Goal: Task Accomplishment & Management: Complete application form

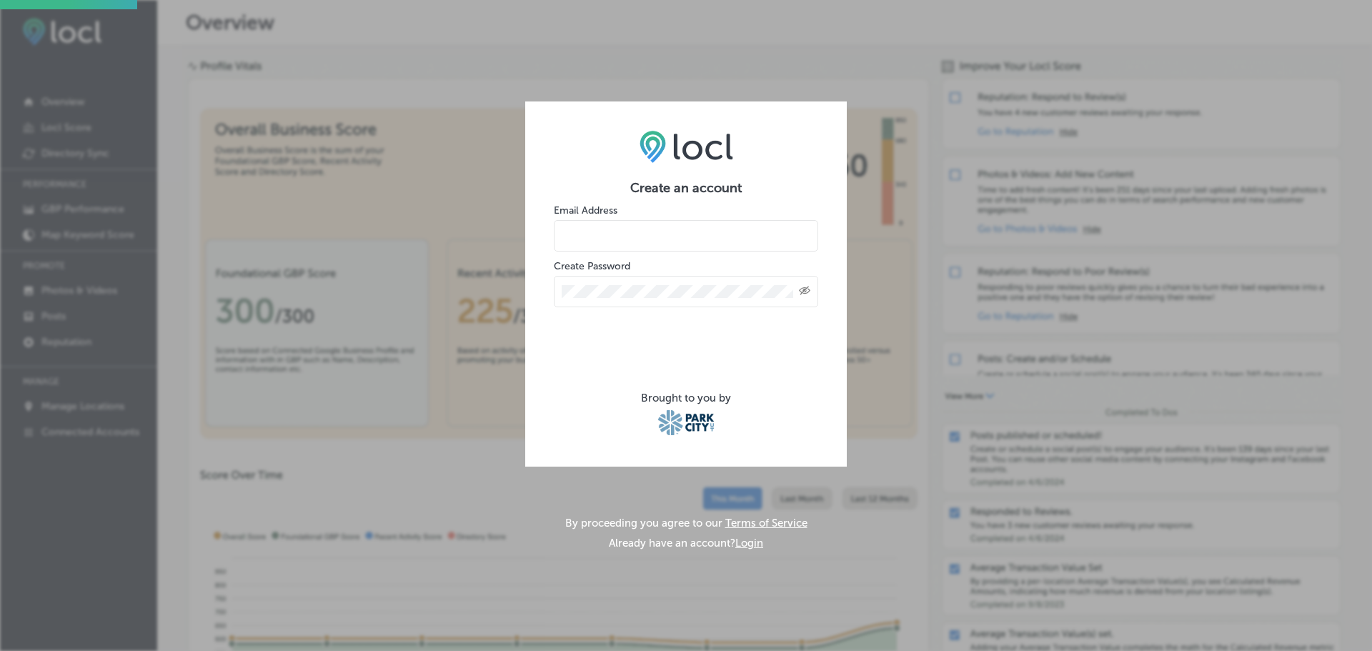
click at [635, 242] on input "email" at bounding box center [686, 235] width 264 height 31
type input "dshia@destinationadvantage.com"
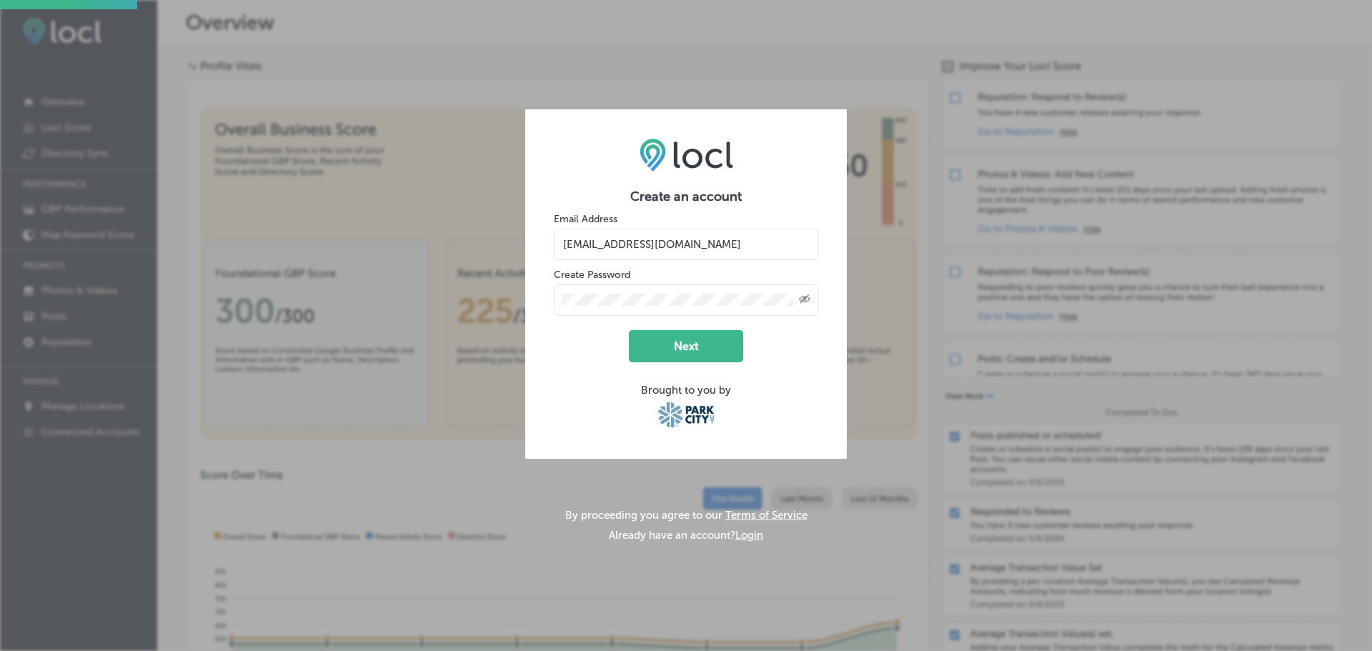
click at [671, 344] on button "Next" at bounding box center [686, 346] width 114 height 32
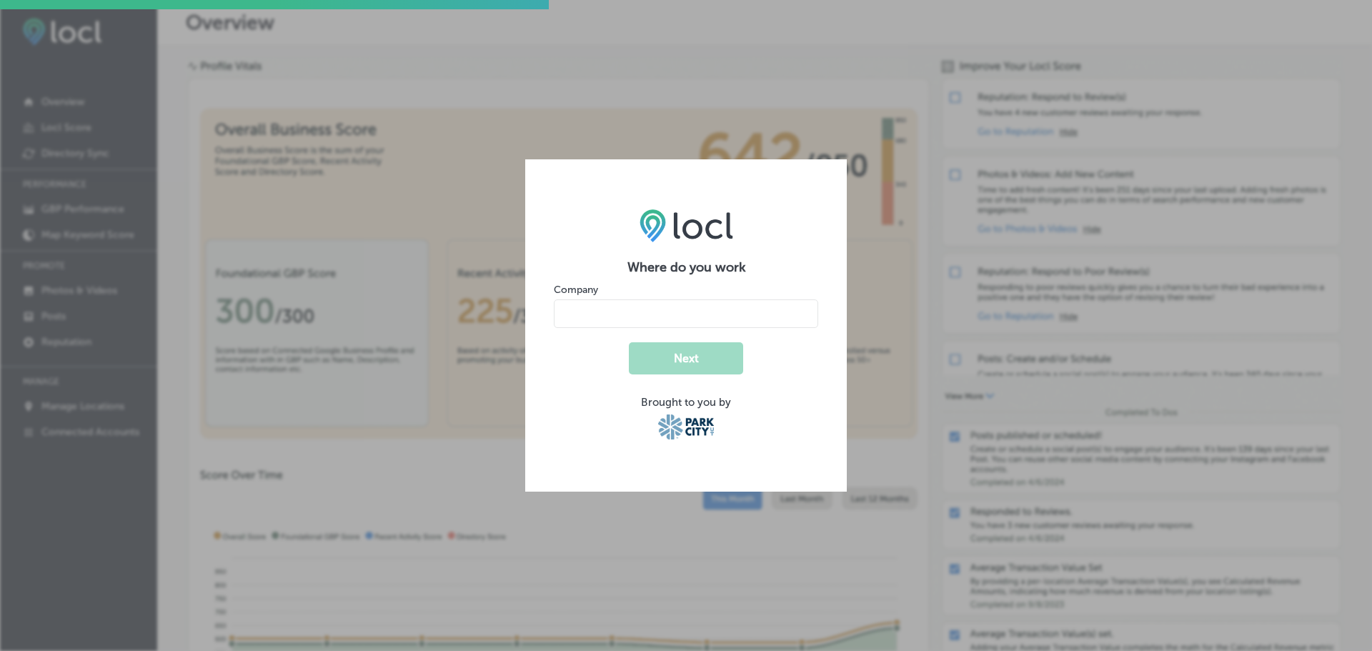
click at [646, 316] on input "name" at bounding box center [686, 313] width 264 height 29
type input "Destination Advantage LLC"
click at [652, 360] on button "Next" at bounding box center [686, 358] width 114 height 32
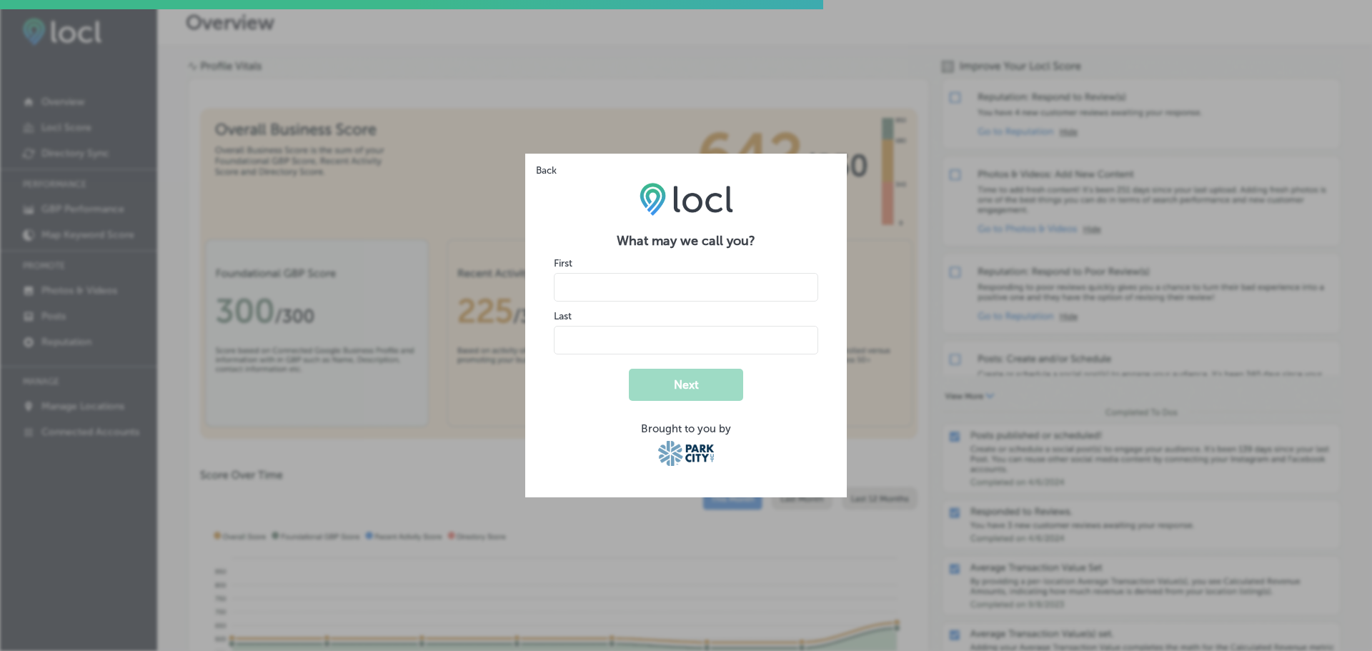
click at [650, 293] on input "name" at bounding box center [686, 287] width 264 height 29
type input "Donovan"
type input "Shia"
click at [629, 369] on button "Next" at bounding box center [686, 385] width 114 height 32
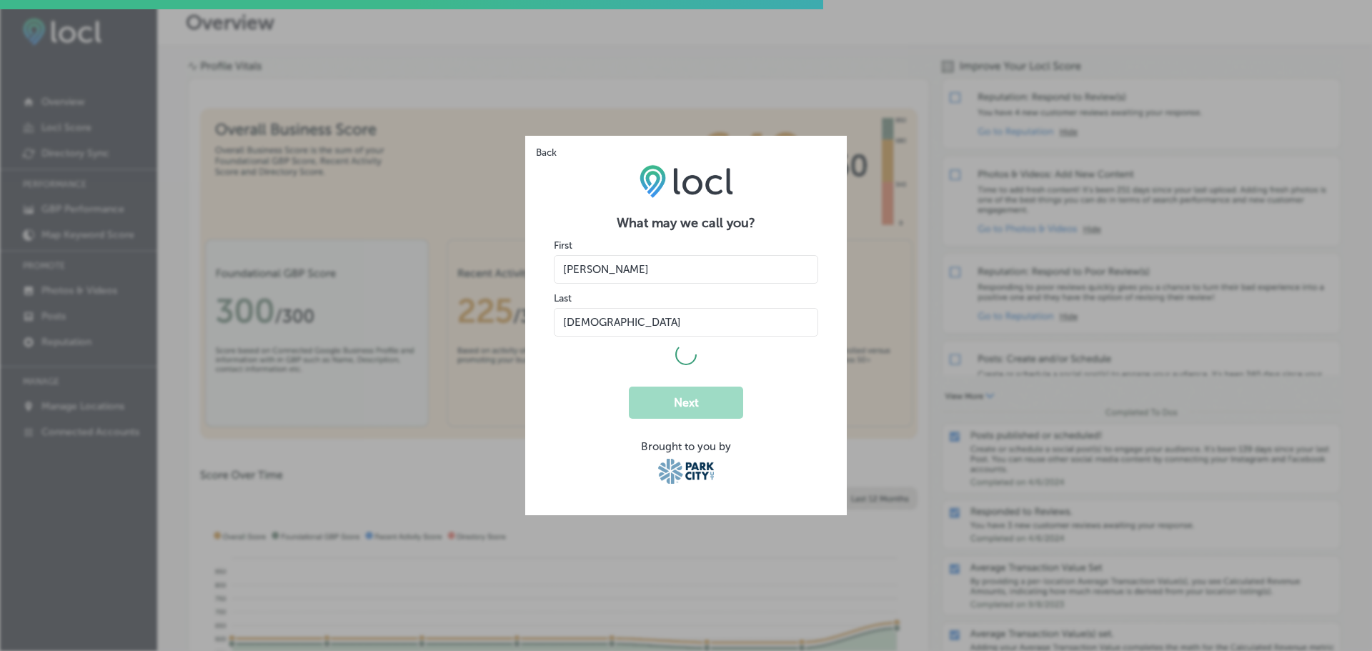
click at [598, 384] on form "What may we call you? First Last Next Brought to you by" at bounding box center [686, 351] width 264 height 272
select select "US"
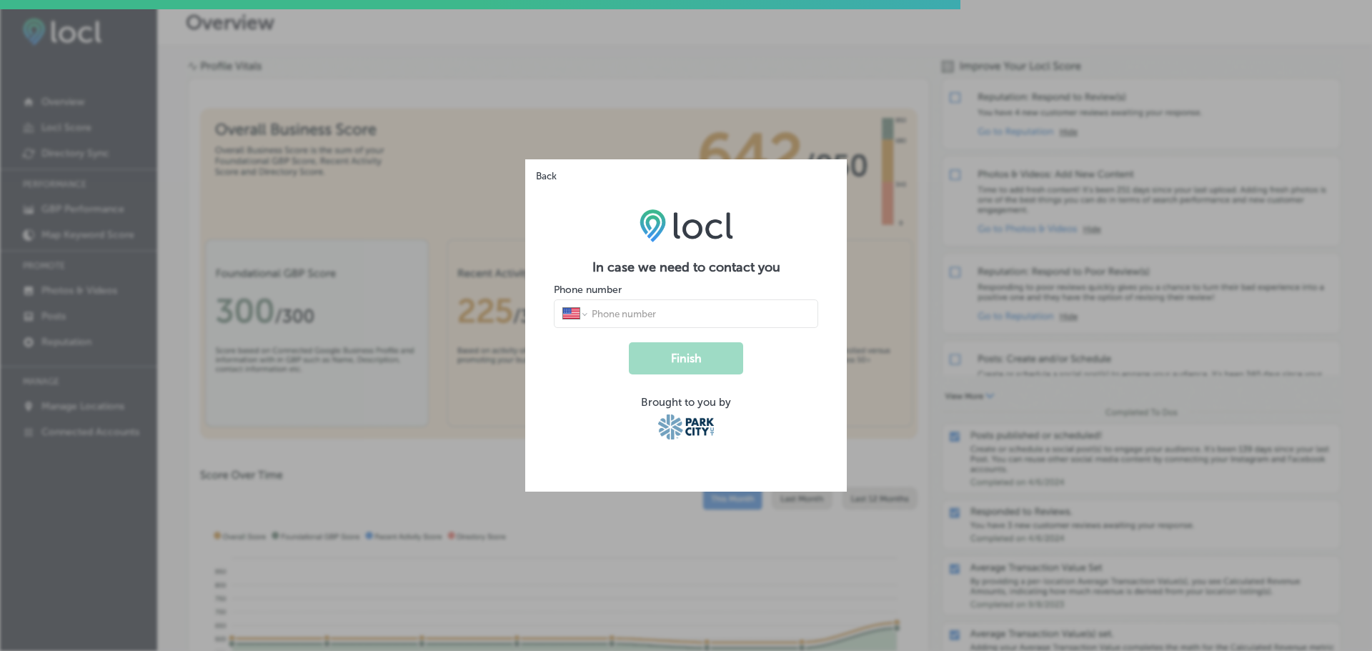
click at [649, 314] on input "tel" at bounding box center [699, 313] width 219 height 13
type input "1 (361) 548-5113"
click at [688, 364] on button "Finish" at bounding box center [686, 358] width 114 height 32
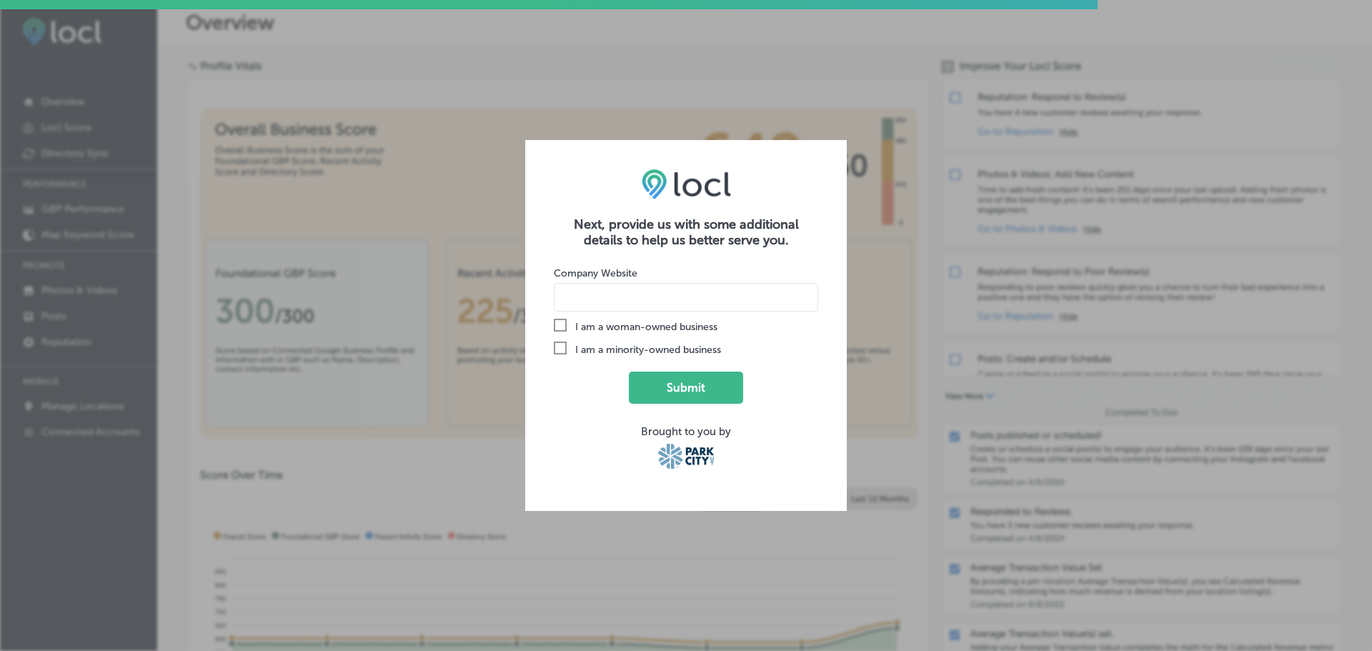
click at [670, 302] on input at bounding box center [686, 297] width 264 height 29
type input "DestinationAdvantage.com"
click at [654, 377] on button "Submit" at bounding box center [686, 388] width 114 height 32
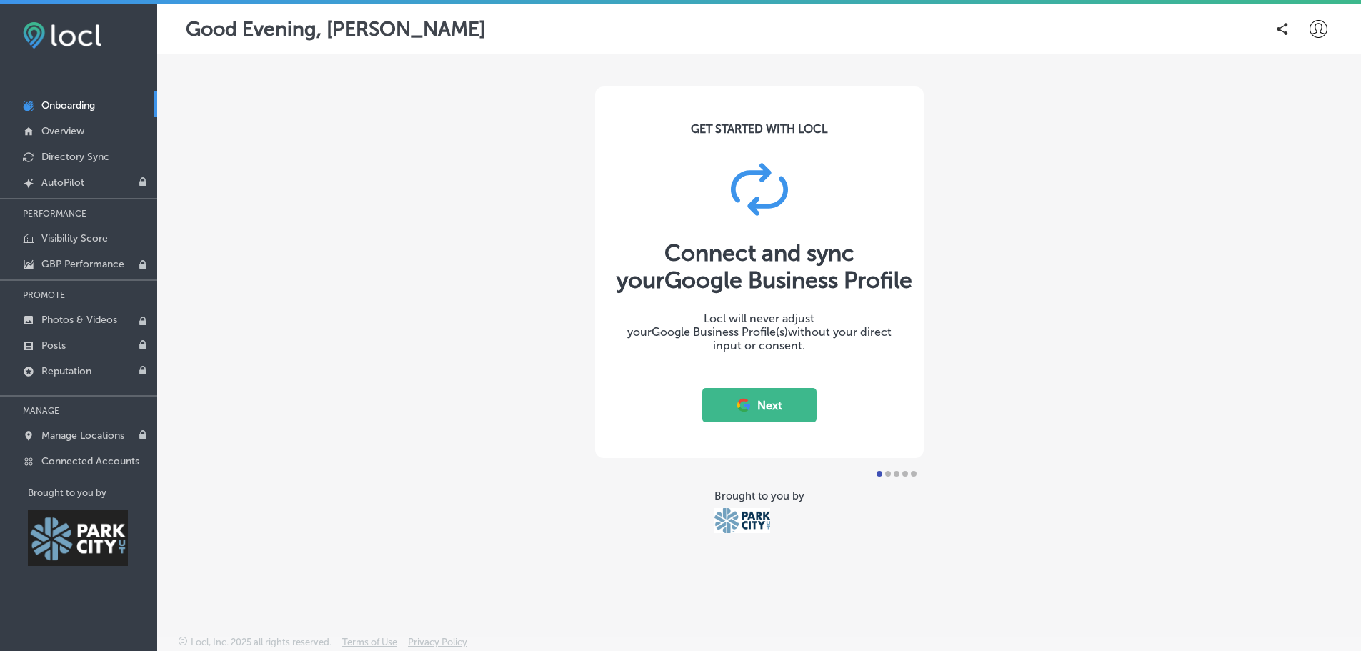
click at [733, 400] on button "Next" at bounding box center [760, 405] width 114 height 34
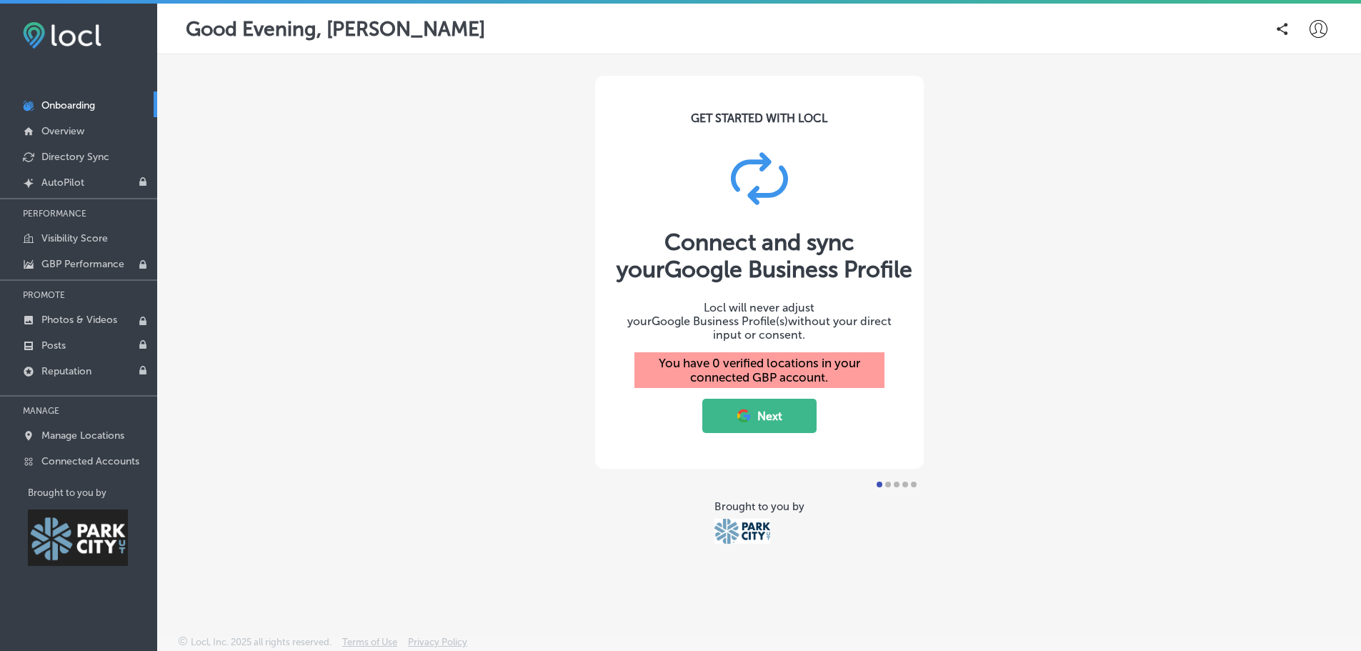
click at [773, 423] on button "Next" at bounding box center [760, 416] width 114 height 34
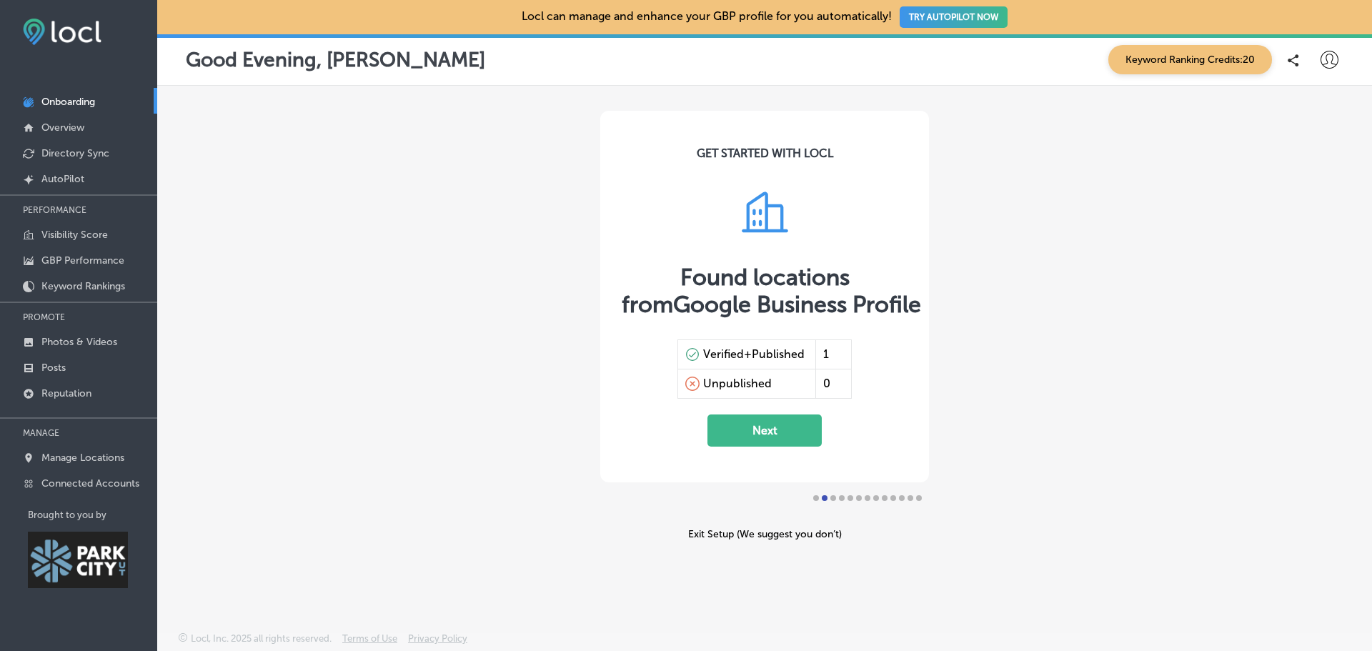
click at [85, 559] on img at bounding box center [78, 560] width 100 height 56
click at [115, 557] on img at bounding box center [78, 560] width 100 height 56
click at [767, 440] on button "Next" at bounding box center [765, 431] width 114 height 32
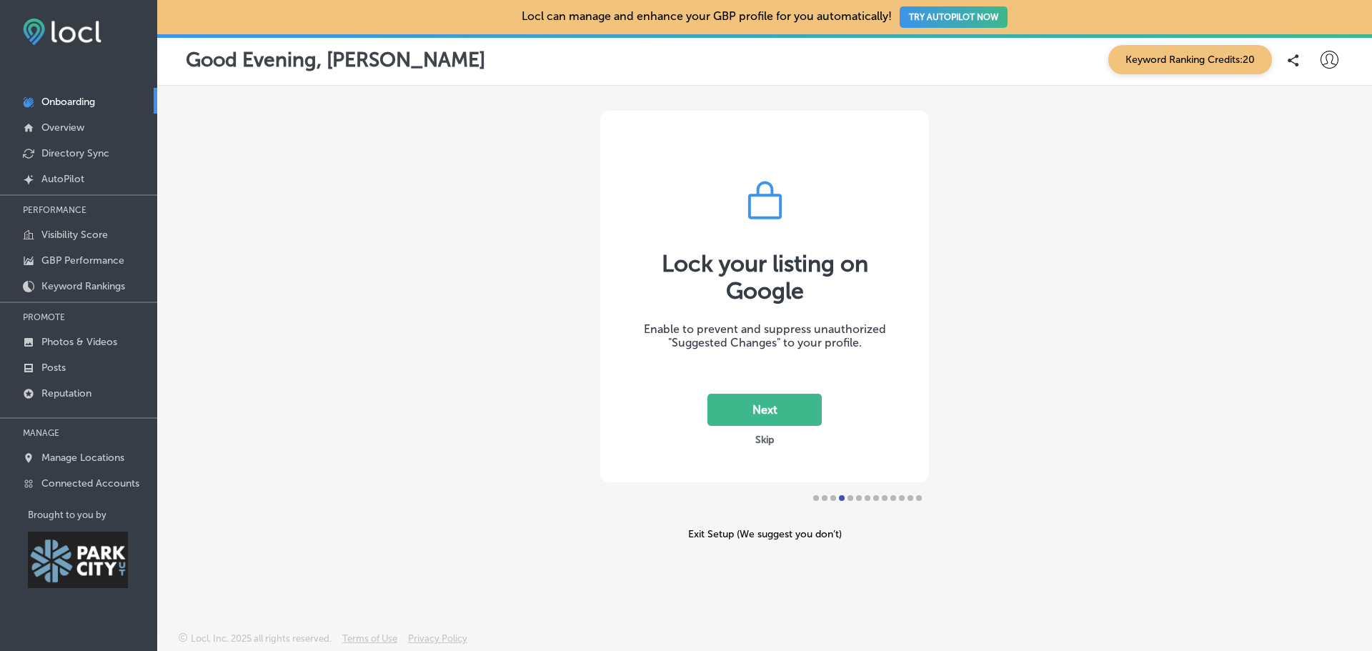
click at [757, 420] on button "Next" at bounding box center [765, 410] width 114 height 32
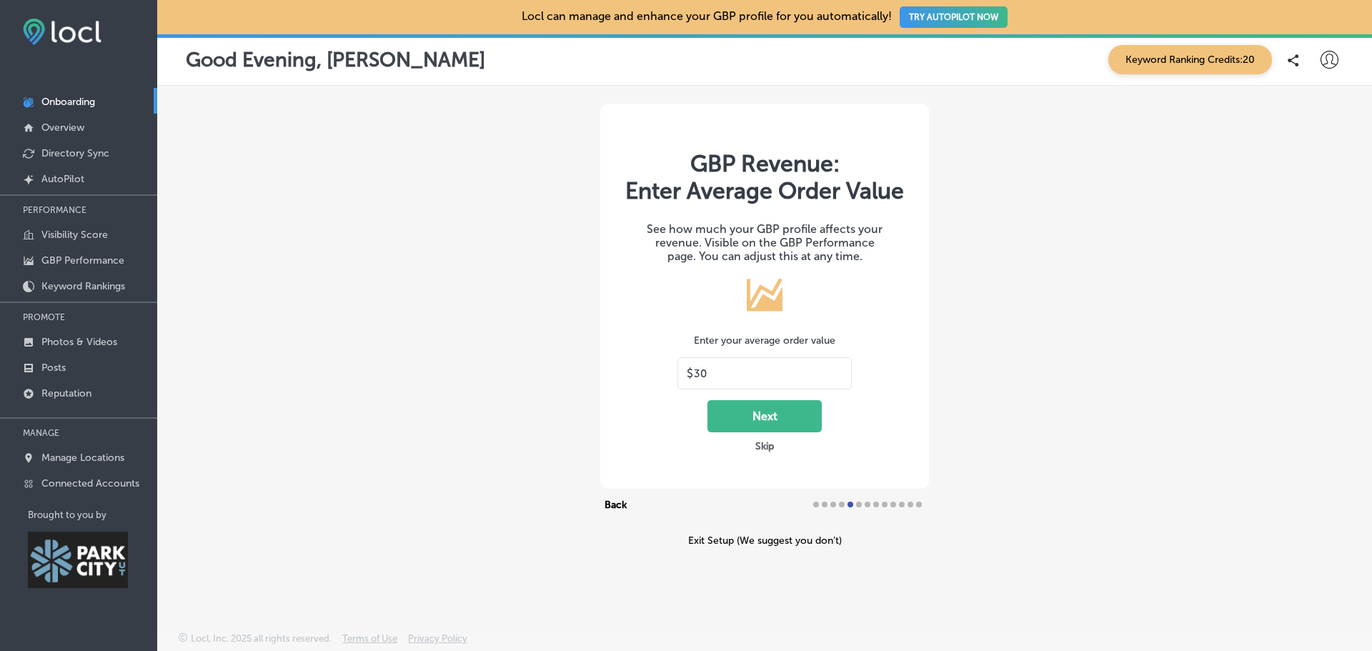
click at [714, 378] on input "30" at bounding box center [768, 373] width 149 height 13
type input "3500"
click at [782, 417] on button "Next" at bounding box center [765, 416] width 114 height 32
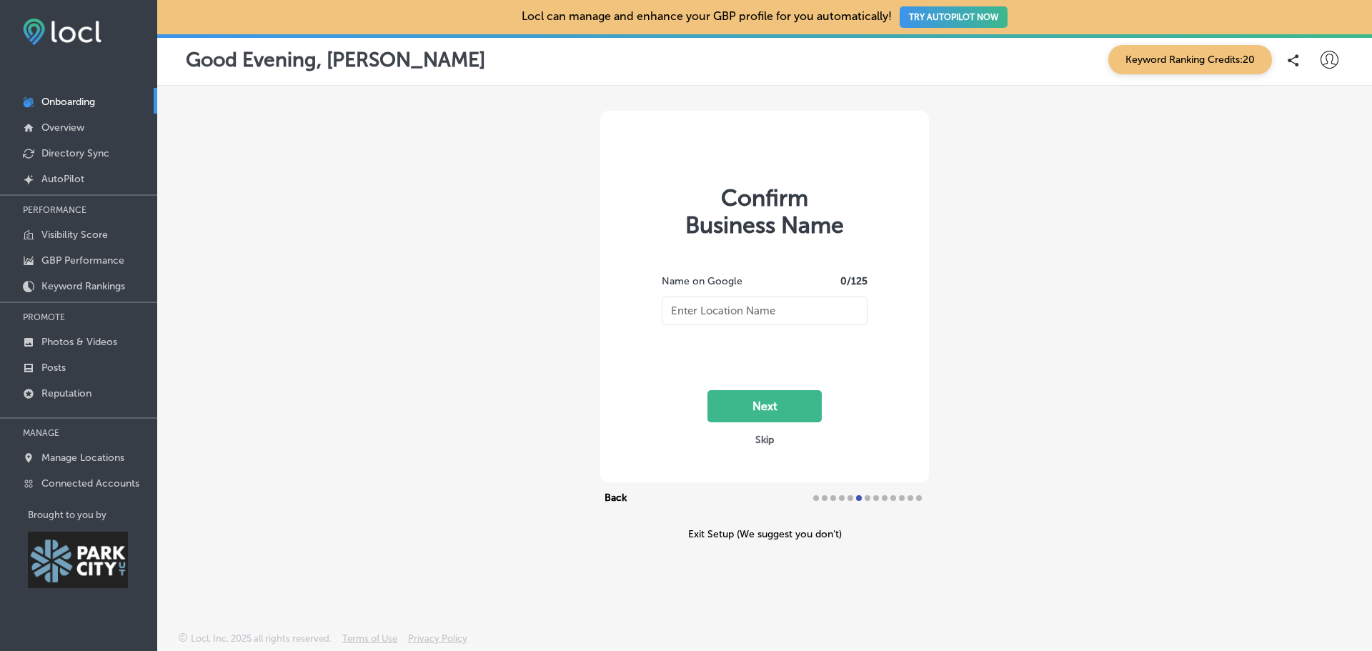
type input "[PERSON_NAME][GEOGRAPHIC_DATA]"
click at [798, 408] on button "Next" at bounding box center [765, 406] width 114 height 32
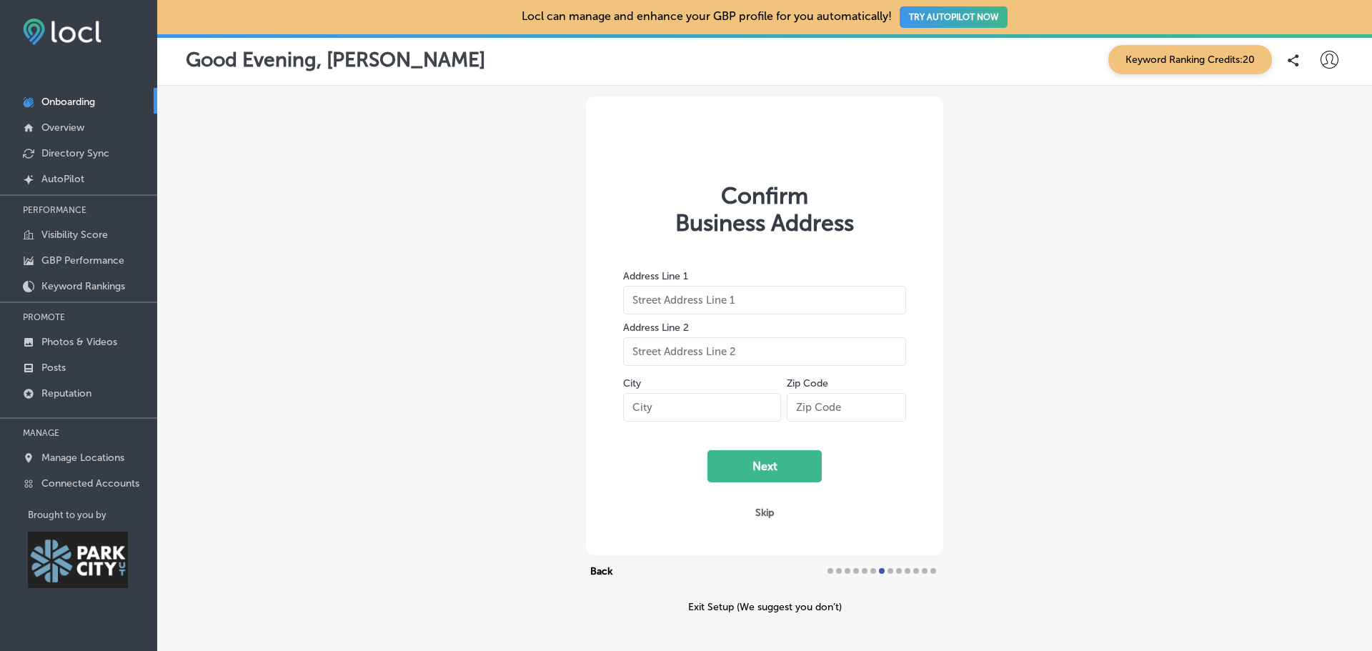
type input "[STREET_ADDRESS]"
type input "[GEOGRAPHIC_DATA]"
type input "15222"
click at [787, 467] on button "Next" at bounding box center [765, 466] width 114 height 32
select select "US"
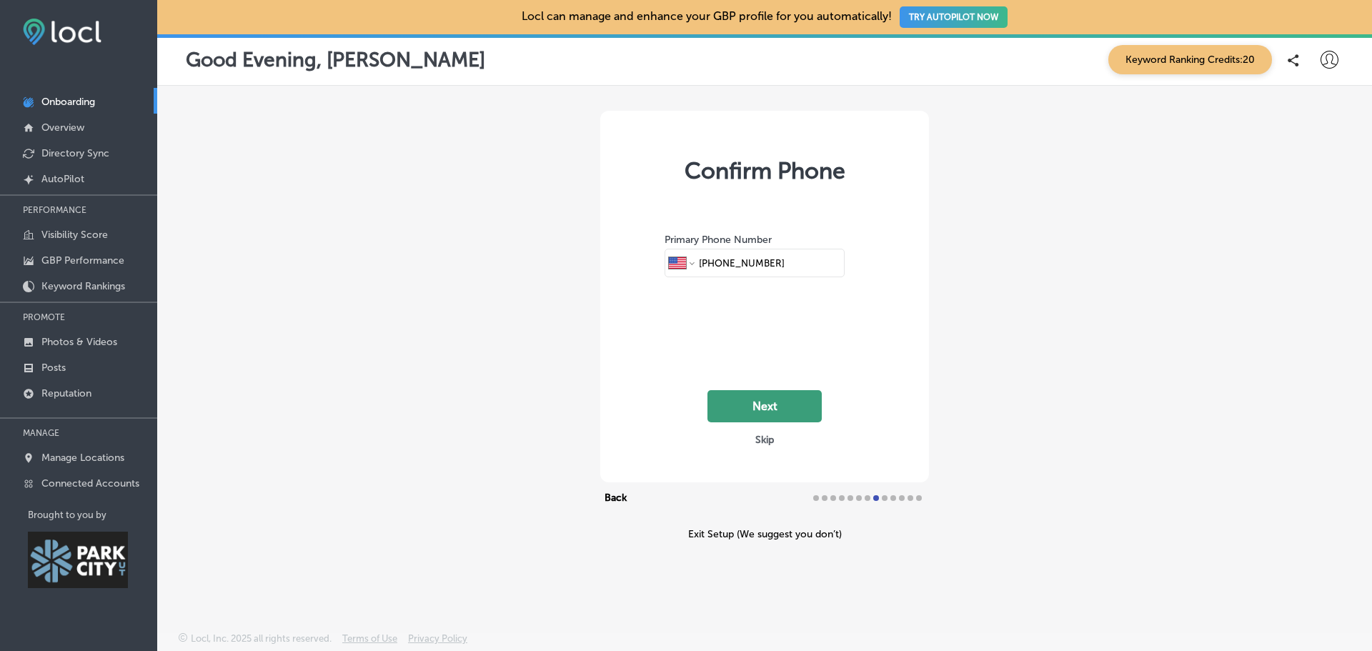
click at [780, 410] on button "Next" at bounding box center [765, 406] width 114 height 32
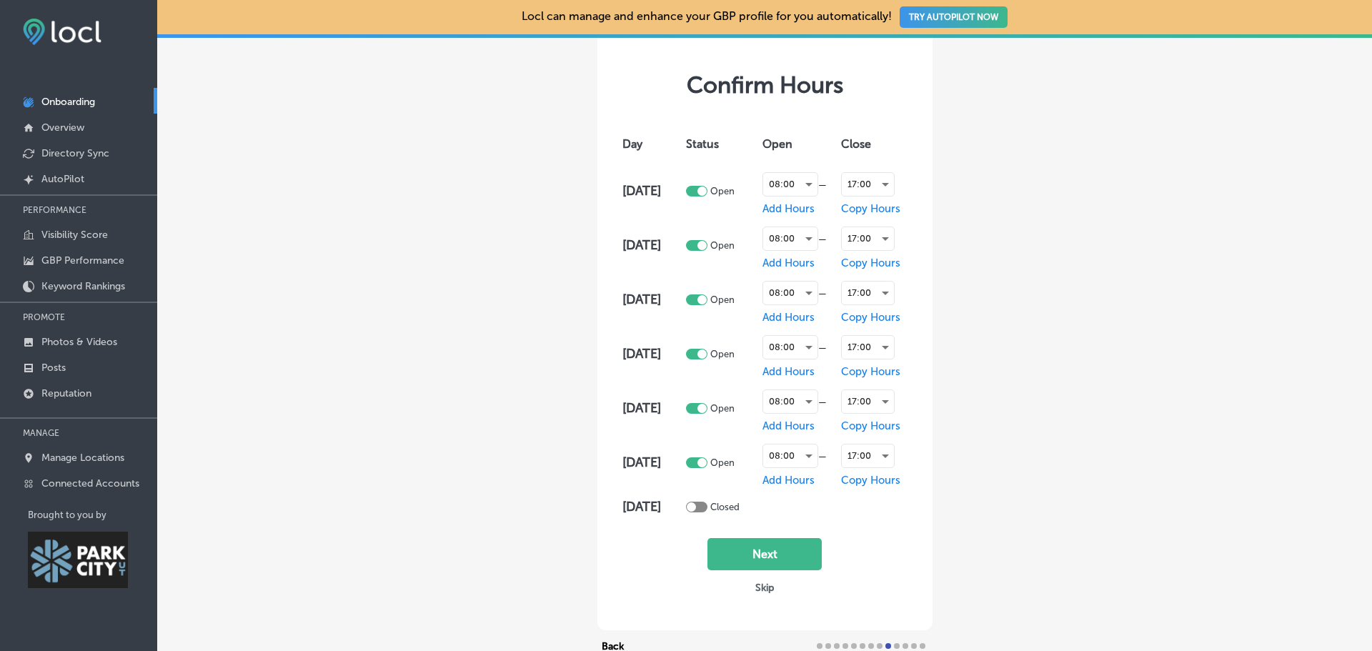
scroll to position [143, 0]
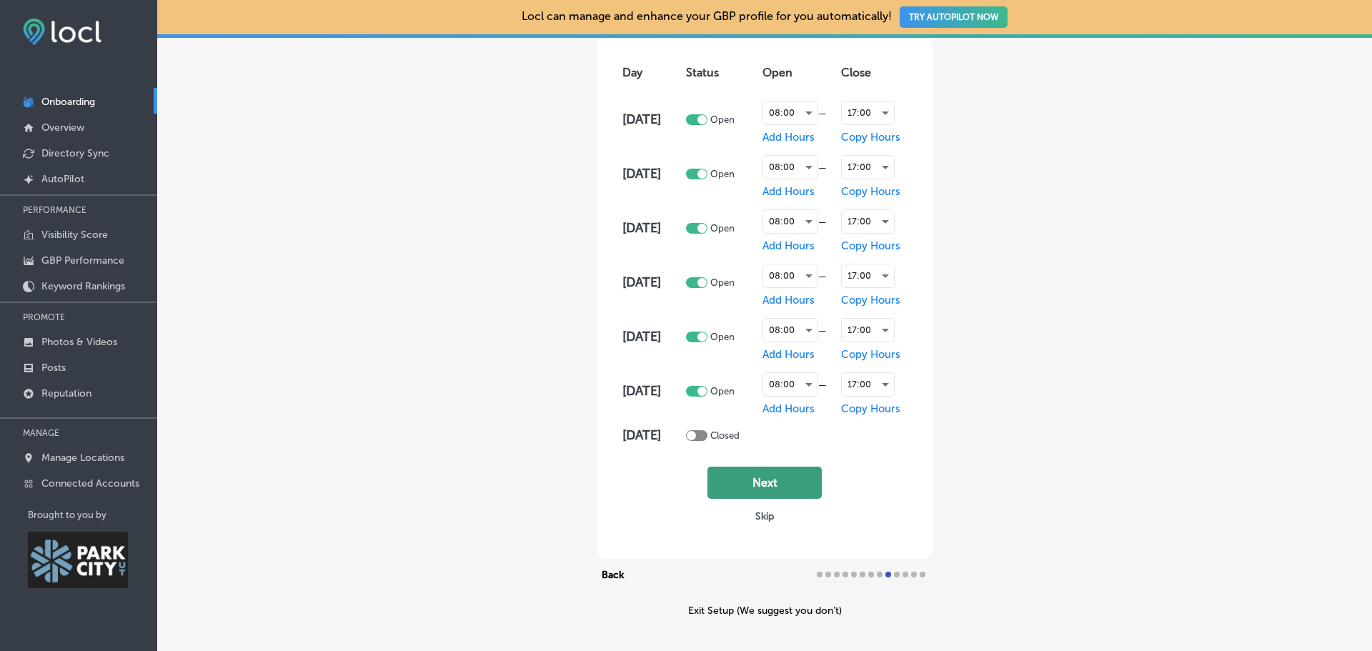
click at [796, 485] on button "Next" at bounding box center [765, 483] width 114 height 32
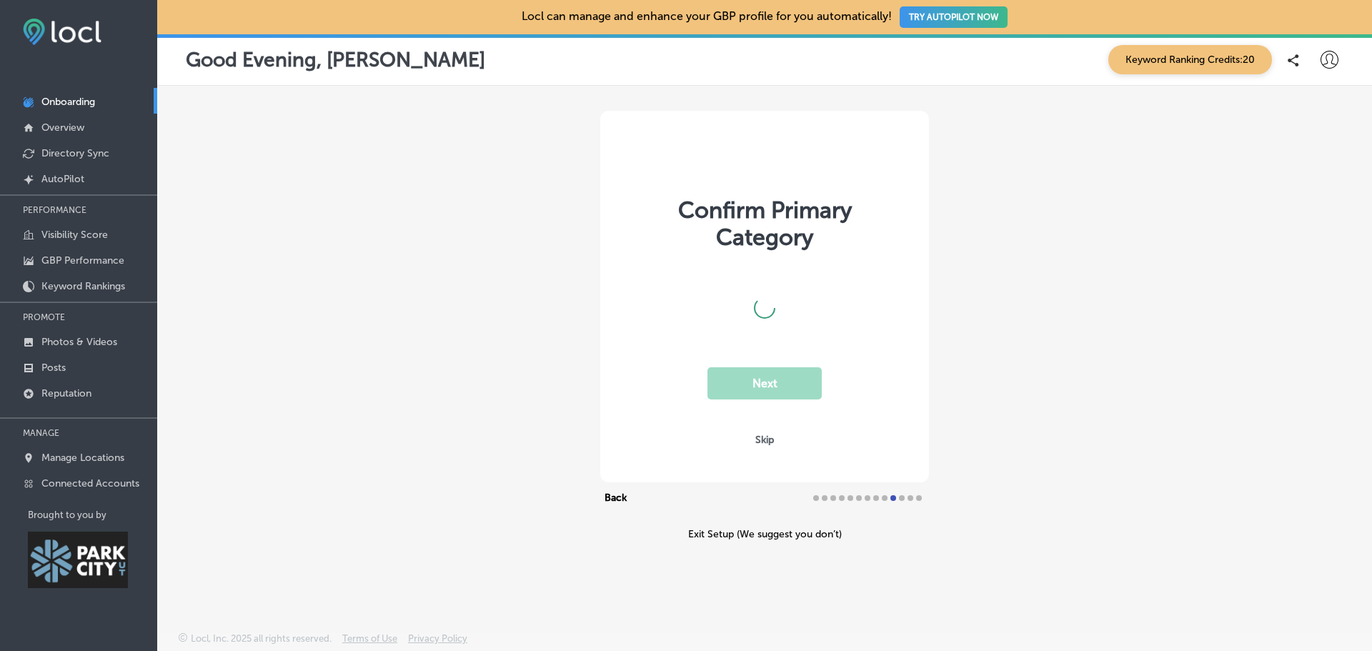
scroll to position [0, 0]
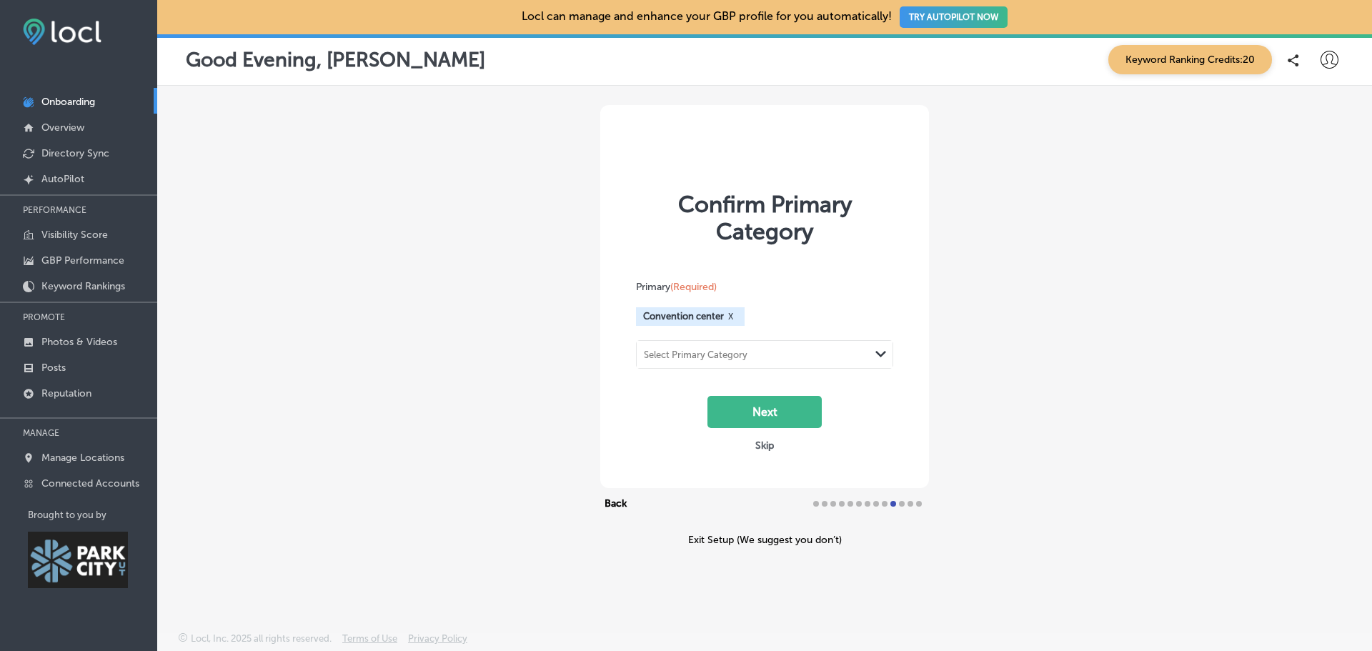
click at [785, 359] on div "Select Primary Category" at bounding box center [753, 353] width 233 height 19
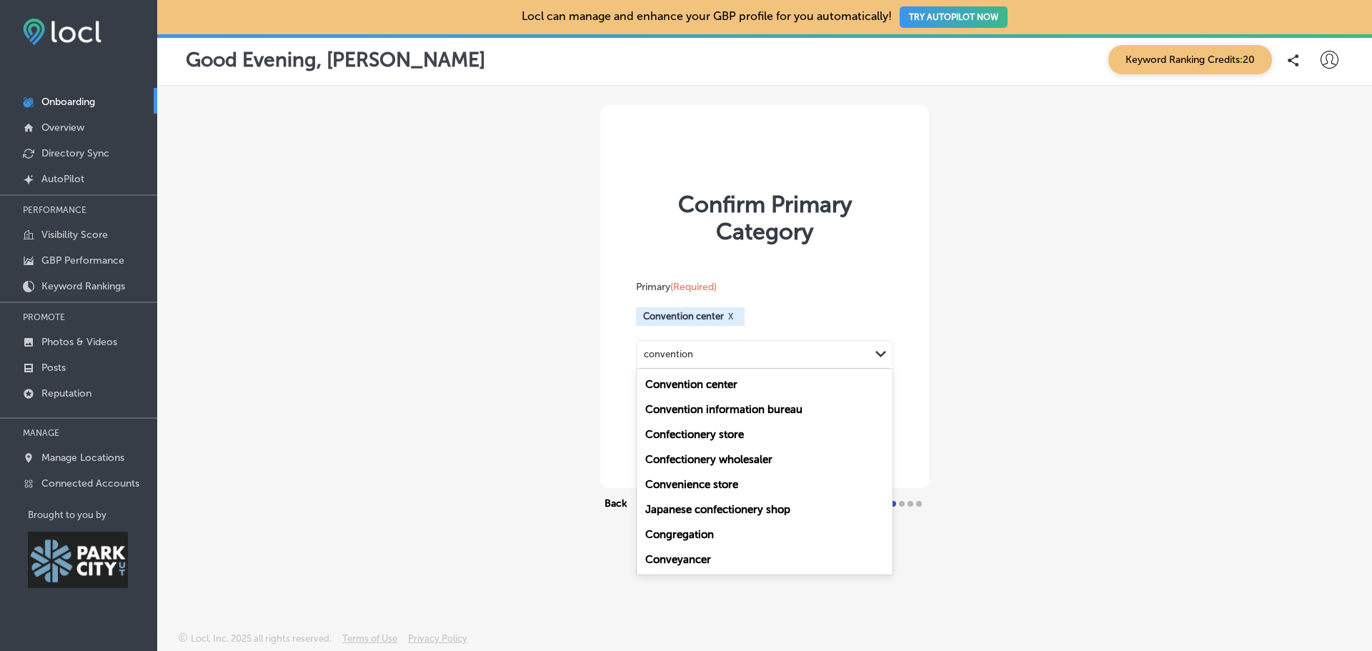
click at [727, 383] on label "Convention center" at bounding box center [691, 384] width 92 height 13
type input "convention"
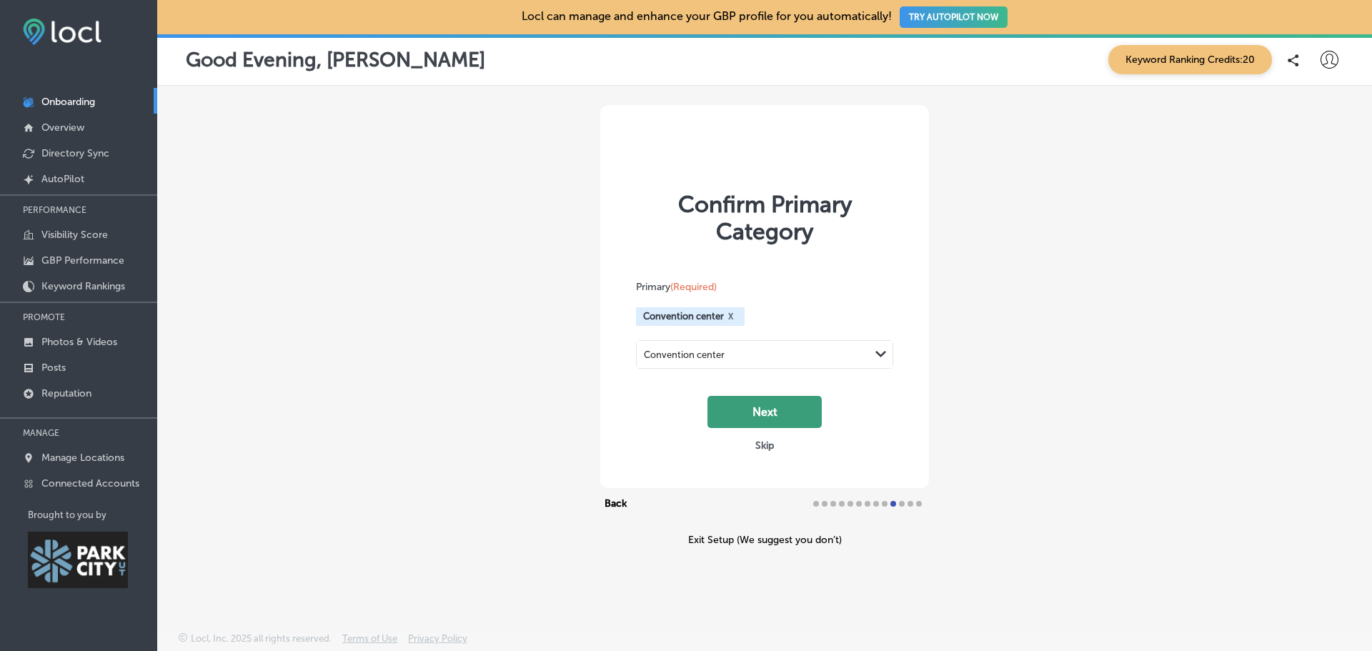
click at [753, 412] on button "Next" at bounding box center [765, 412] width 114 height 32
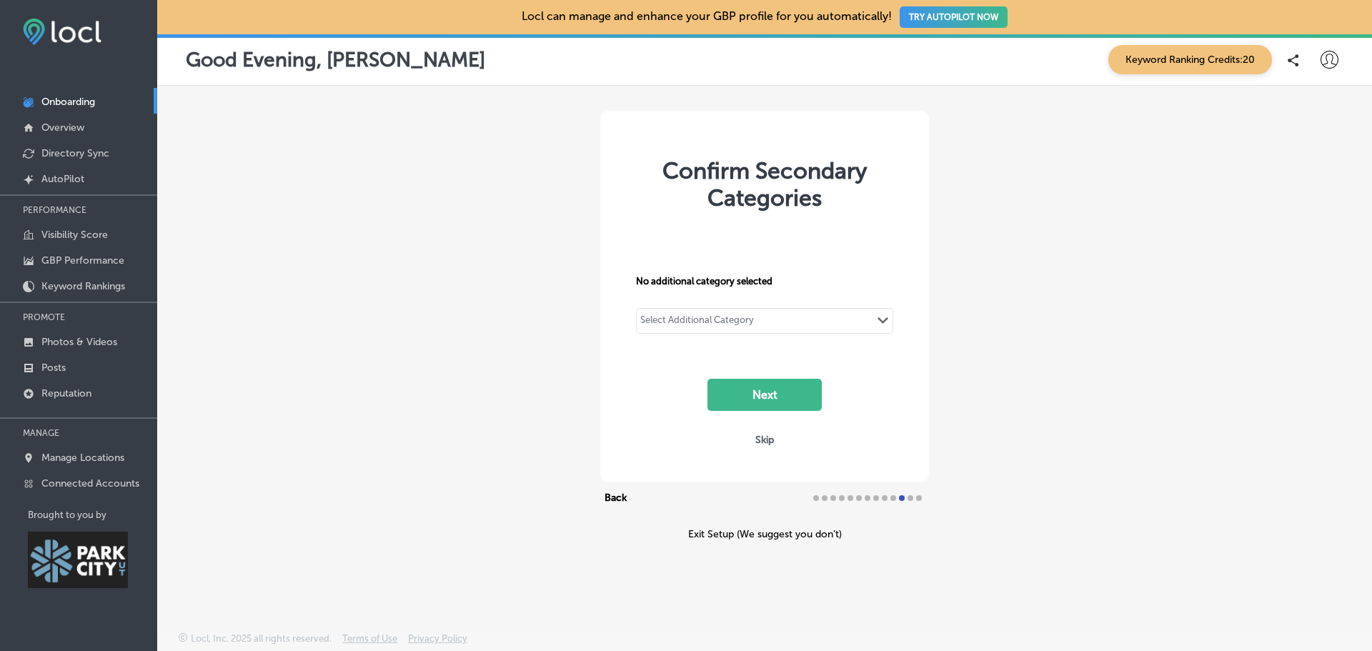
click at [749, 327] on div "Select Additional Category" at bounding box center [697, 322] width 114 height 16
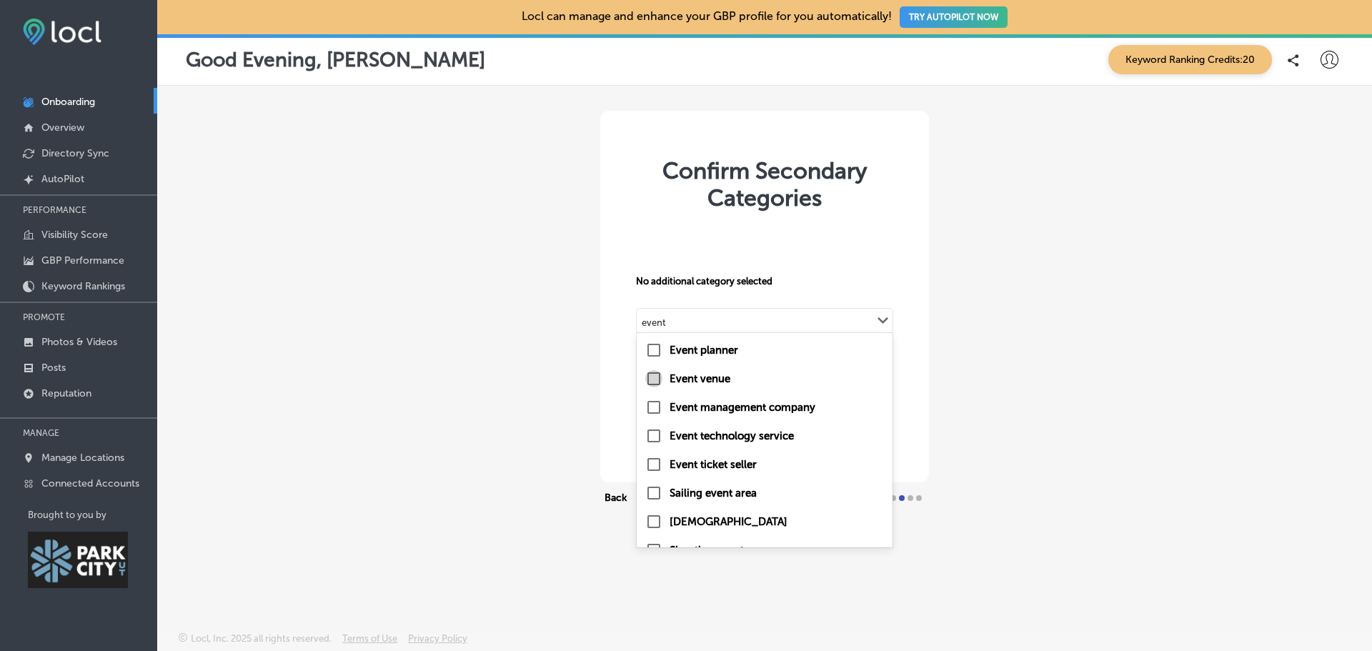
click at [653, 374] on input "checkbox" at bounding box center [653, 378] width 17 height 17
type input "event"
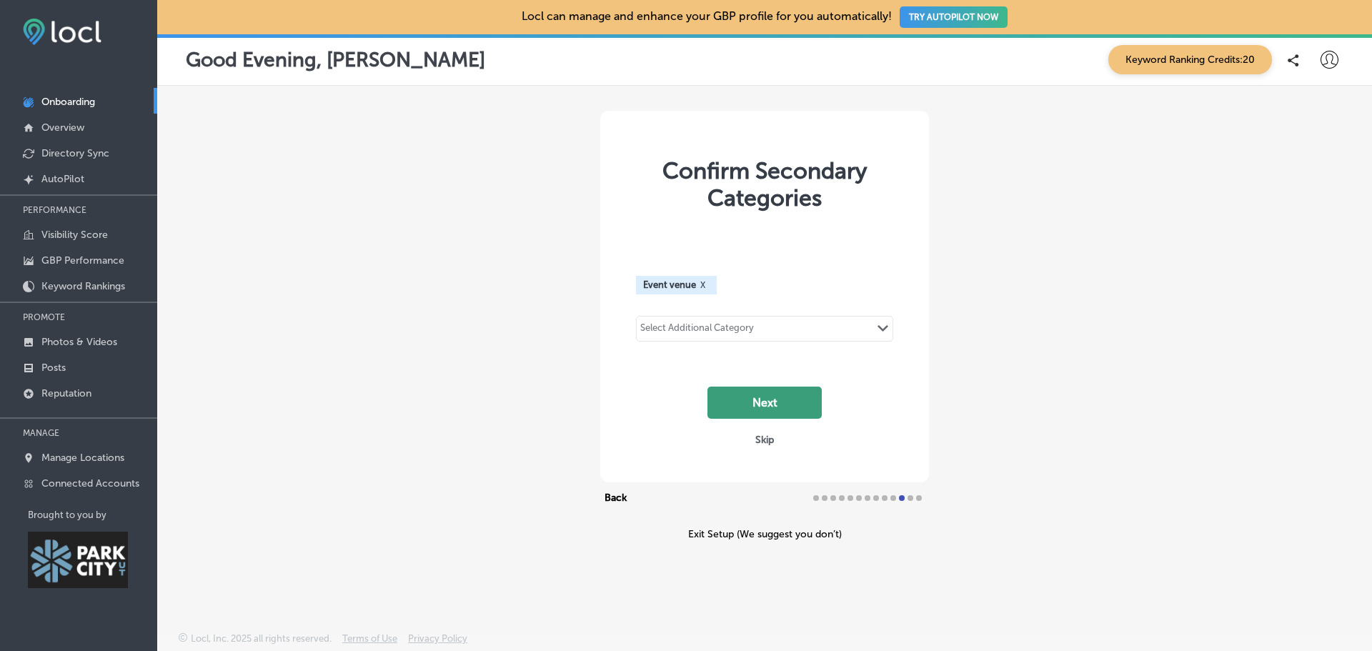
click at [757, 392] on button "Next" at bounding box center [765, 403] width 114 height 32
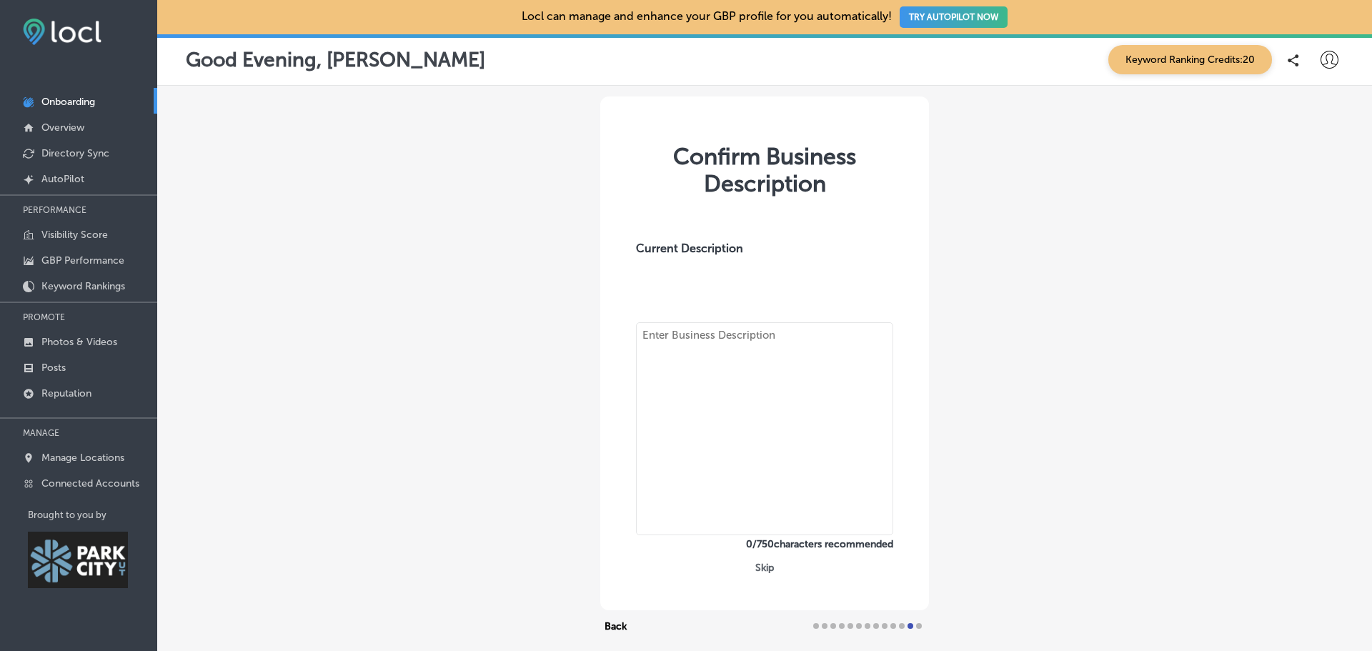
type textarea "Book your next event in Pittsburgh's premier meeting and event venue. We have t…"
click at [760, 565] on button "Skip" at bounding box center [764, 569] width 27 height 14
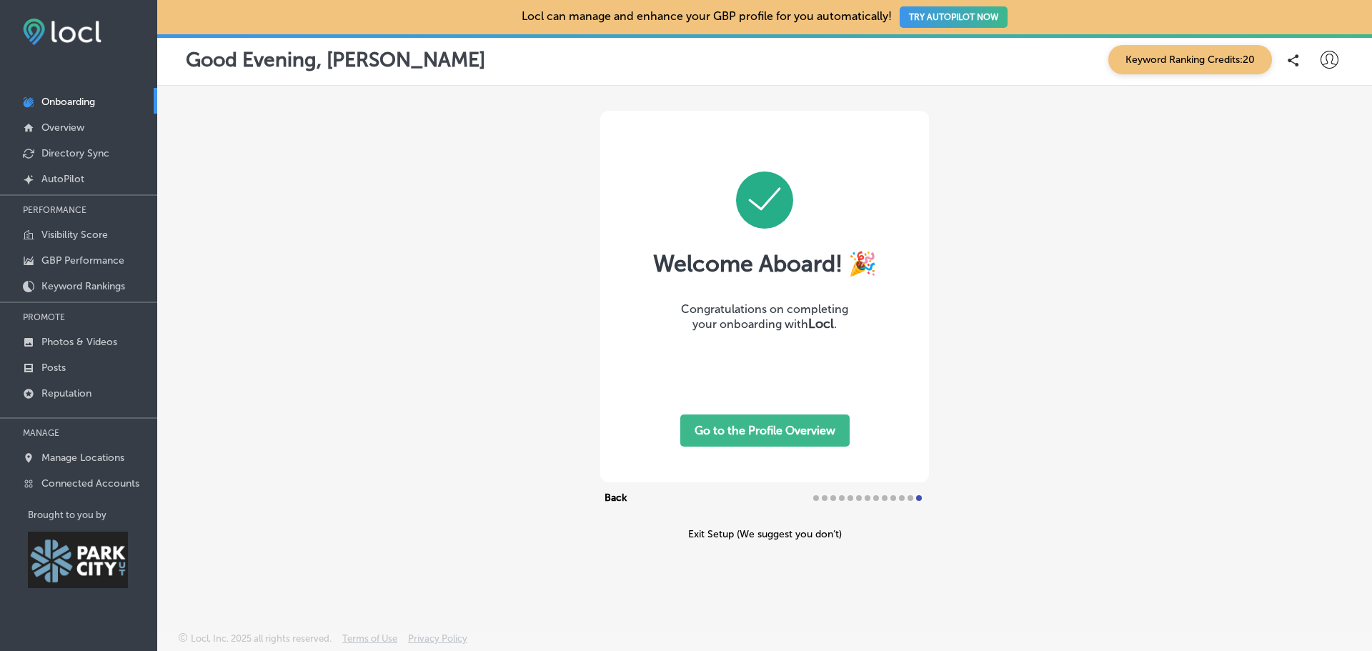
click at [771, 435] on button "Go to the Profile Overview" at bounding box center [764, 431] width 169 height 32
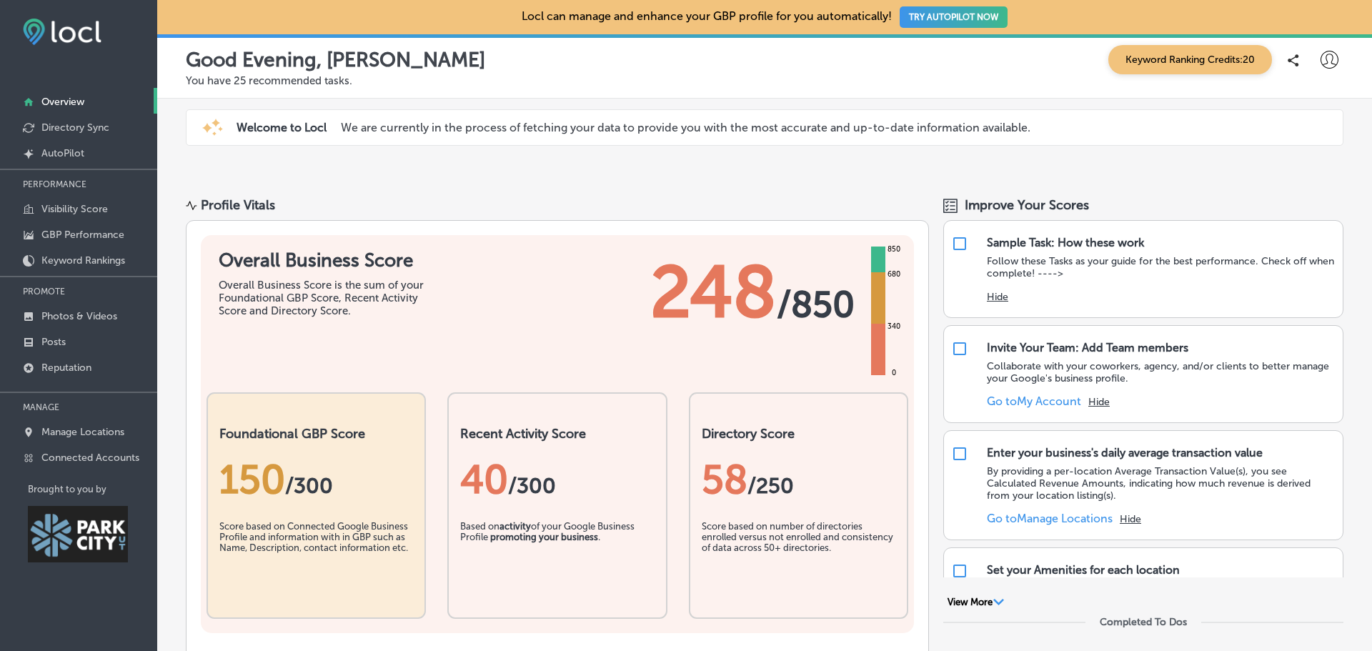
click at [715, 126] on p "We are currently in the process of fetching your data to provide you with the m…" at bounding box center [686, 128] width 690 height 14
click at [68, 147] on p "AutoPilot" at bounding box center [62, 153] width 43 height 12
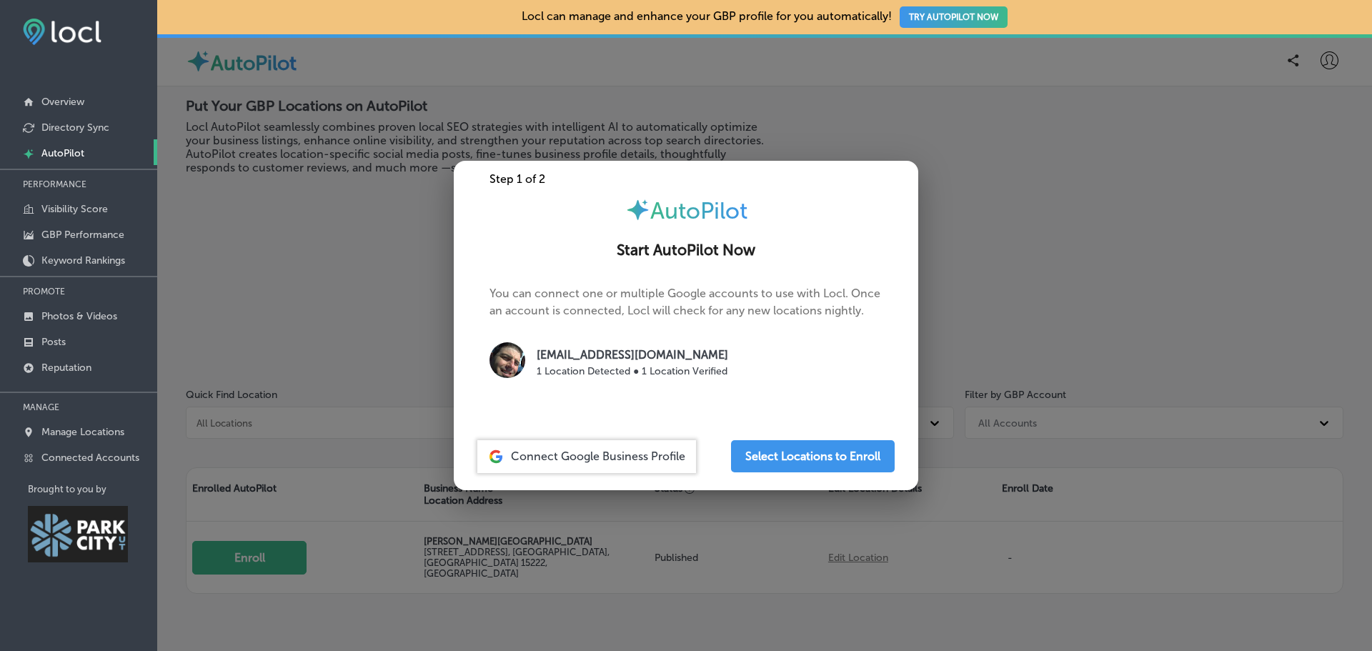
click at [400, 264] on div at bounding box center [686, 325] width 1372 height 651
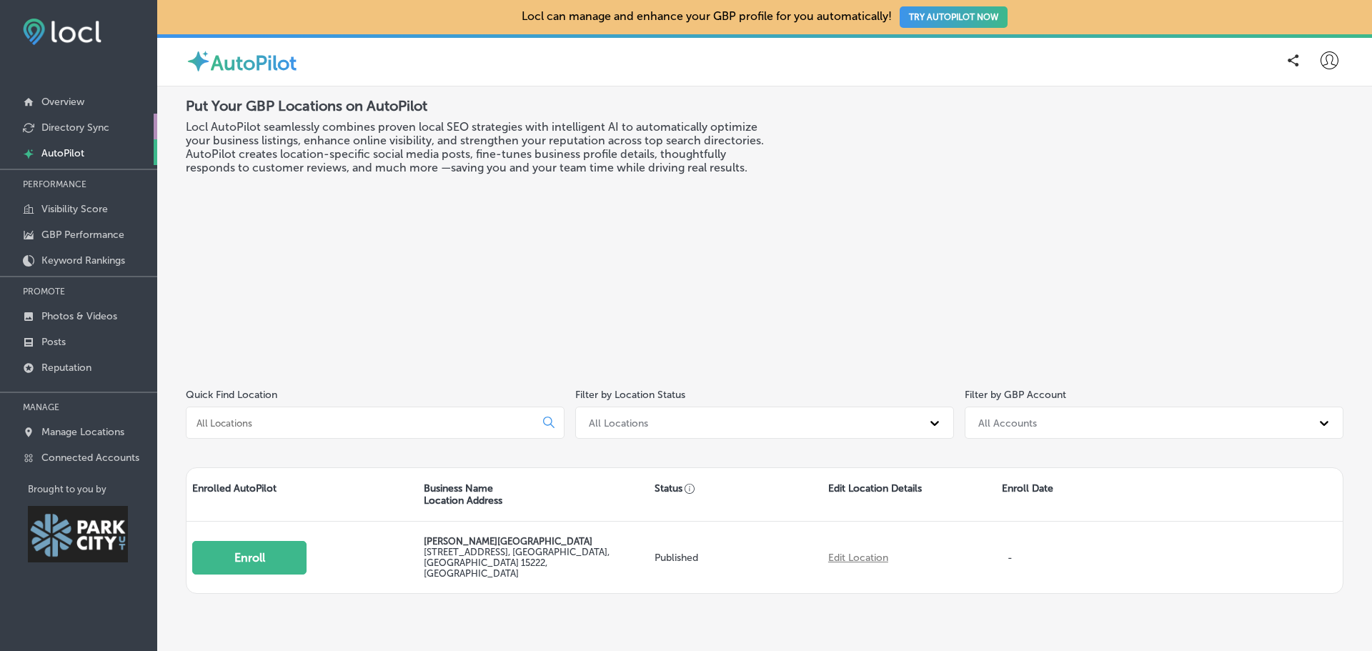
click at [104, 128] on p "Directory Sync" at bounding box center [75, 127] width 68 height 12
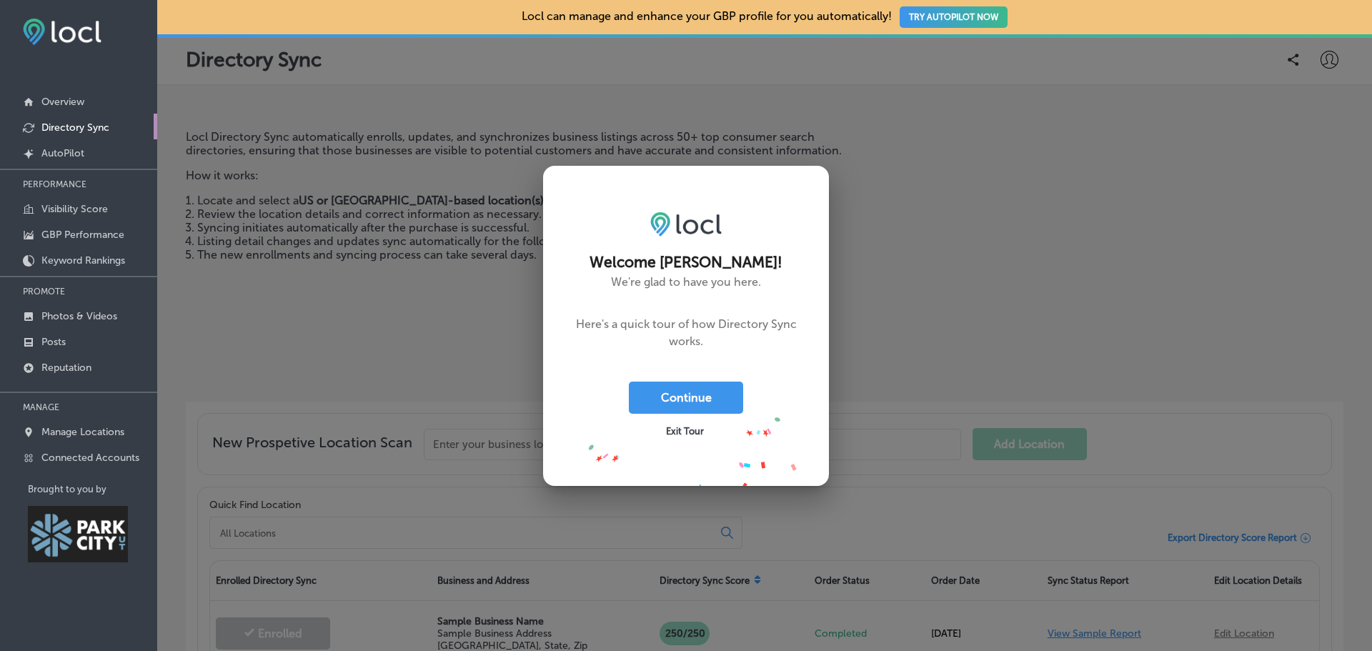
click at [684, 435] on span "Exit Tour" at bounding box center [685, 431] width 38 height 11
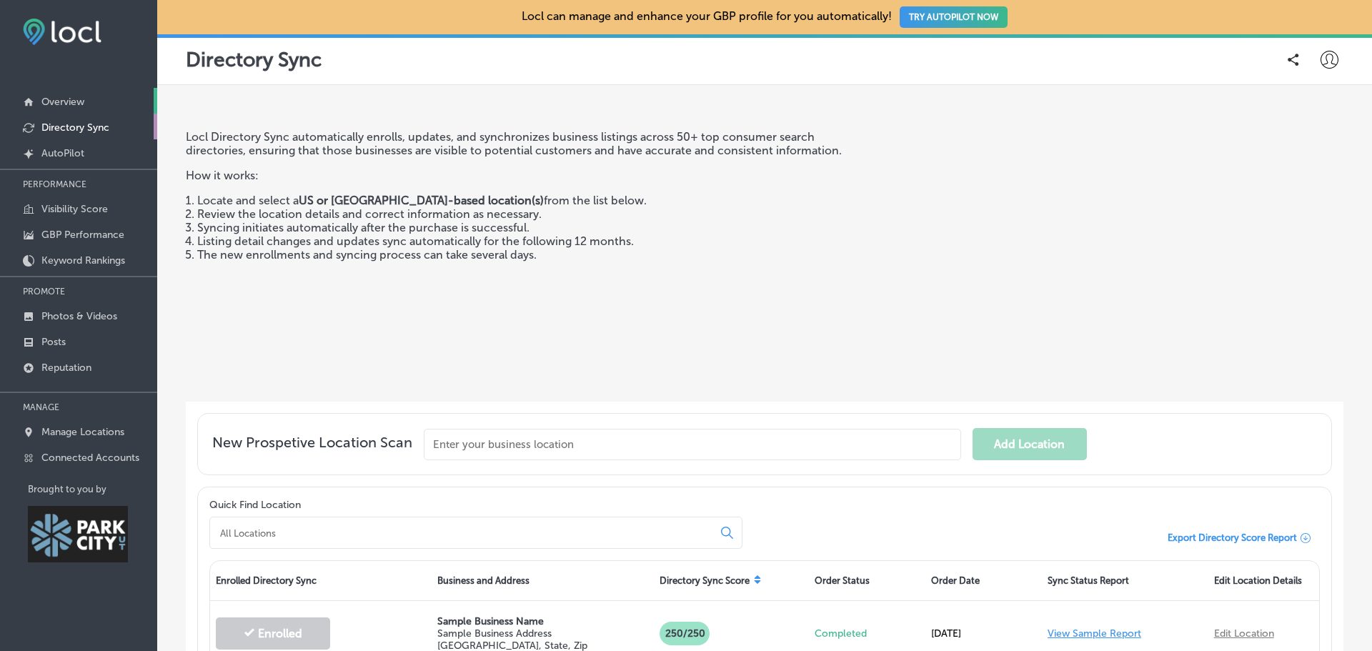
click at [60, 104] on p "Overview" at bounding box center [62, 102] width 43 height 12
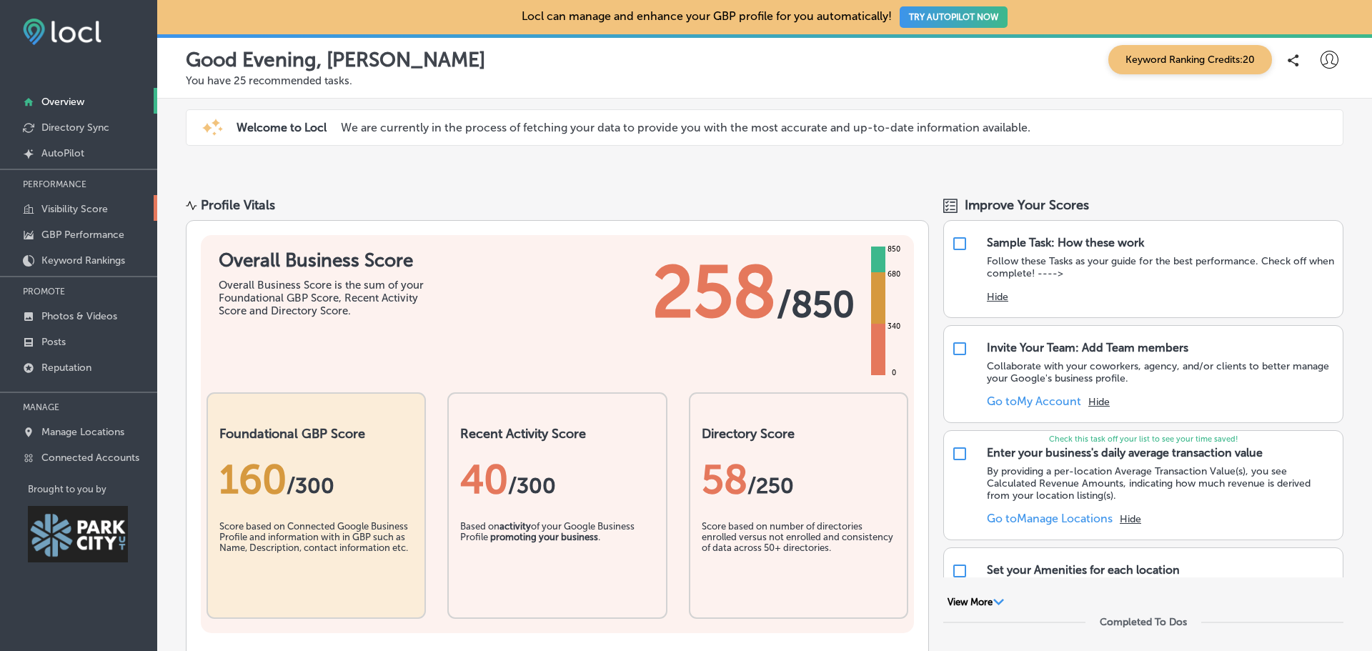
click at [91, 209] on p "Visibility Score" at bounding box center [74, 209] width 66 height 12
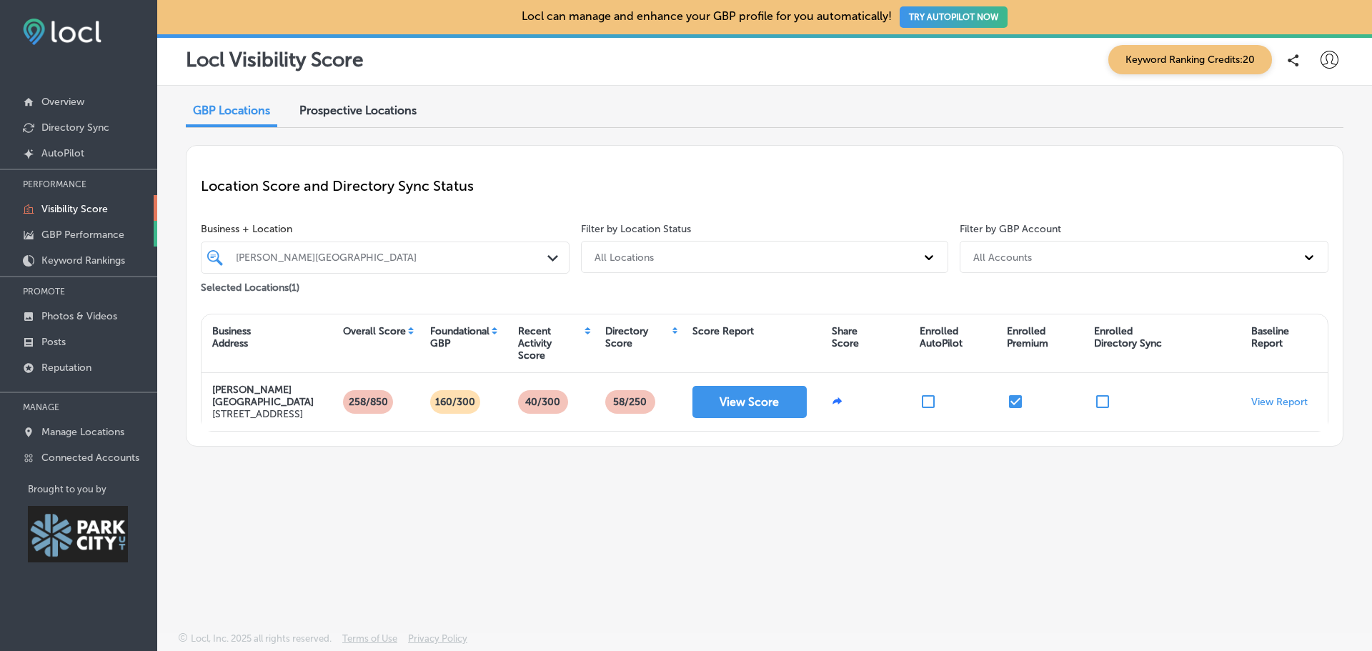
click at [92, 235] on p "GBP Performance" at bounding box center [82, 235] width 83 height 12
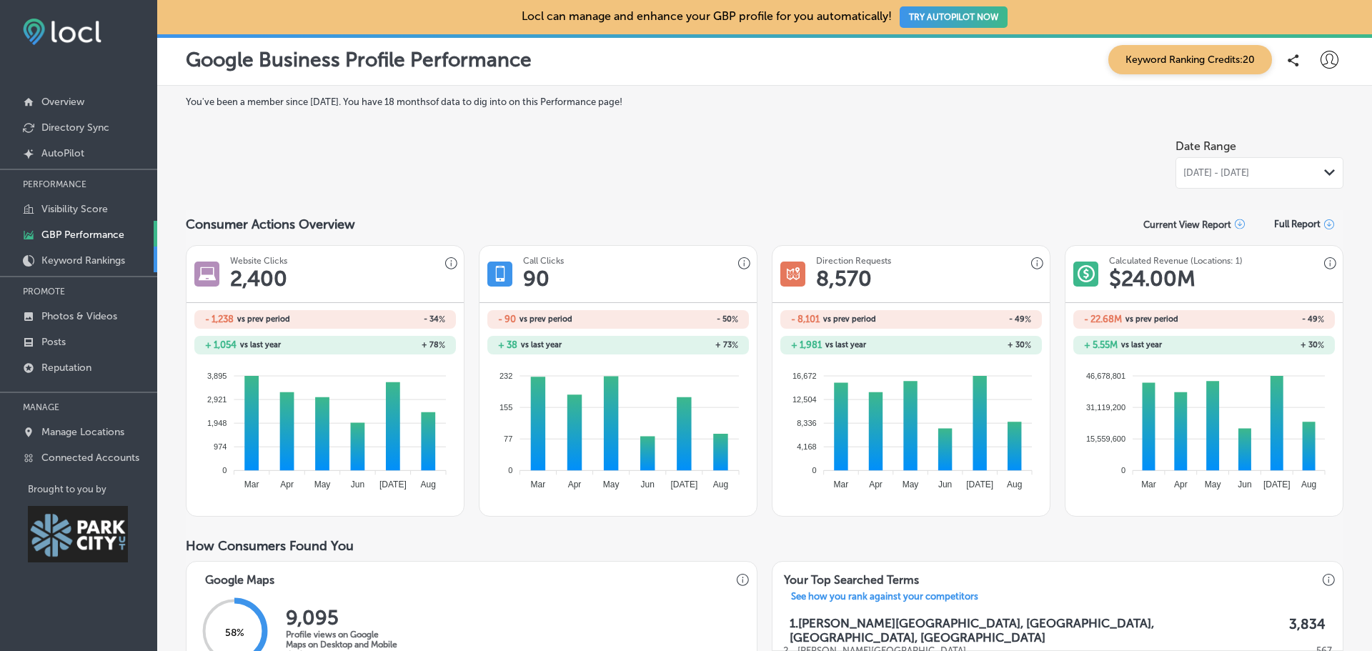
click at [99, 259] on p "Keyword Rankings" at bounding box center [83, 260] width 84 height 12
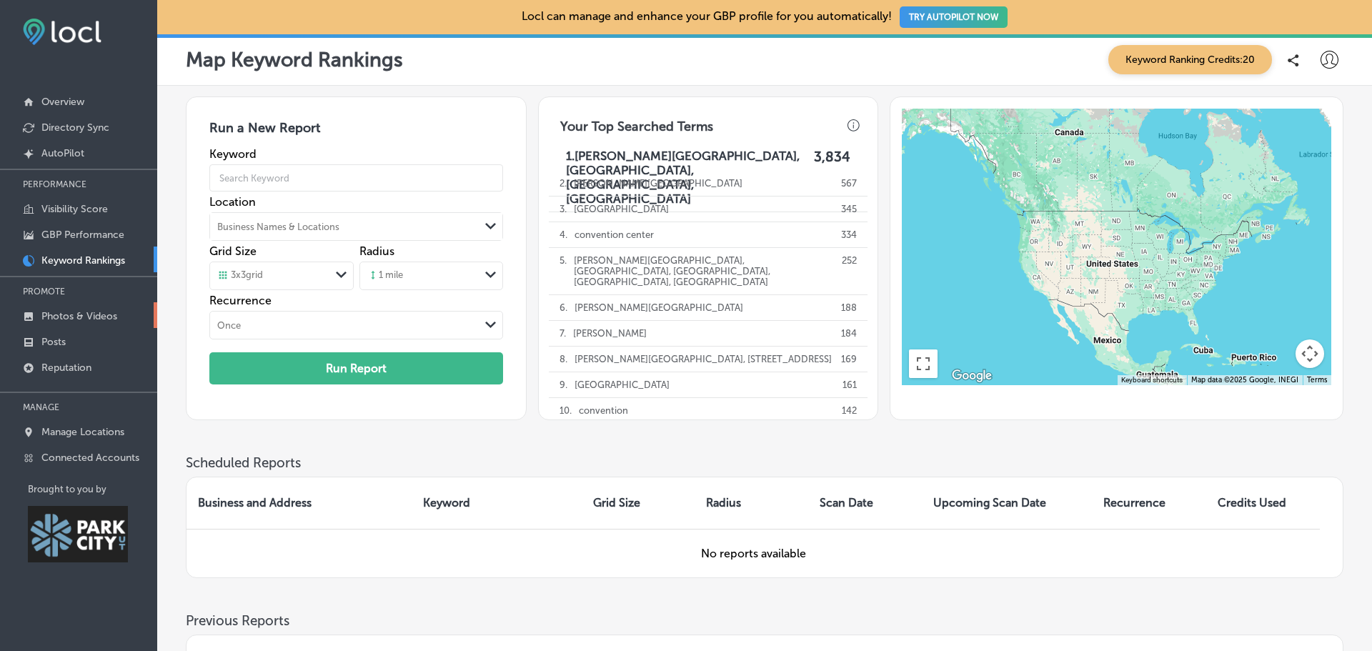
click at [80, 319] on p "Photos & Videos" at bounding box center [79, 316] width 76 height 12
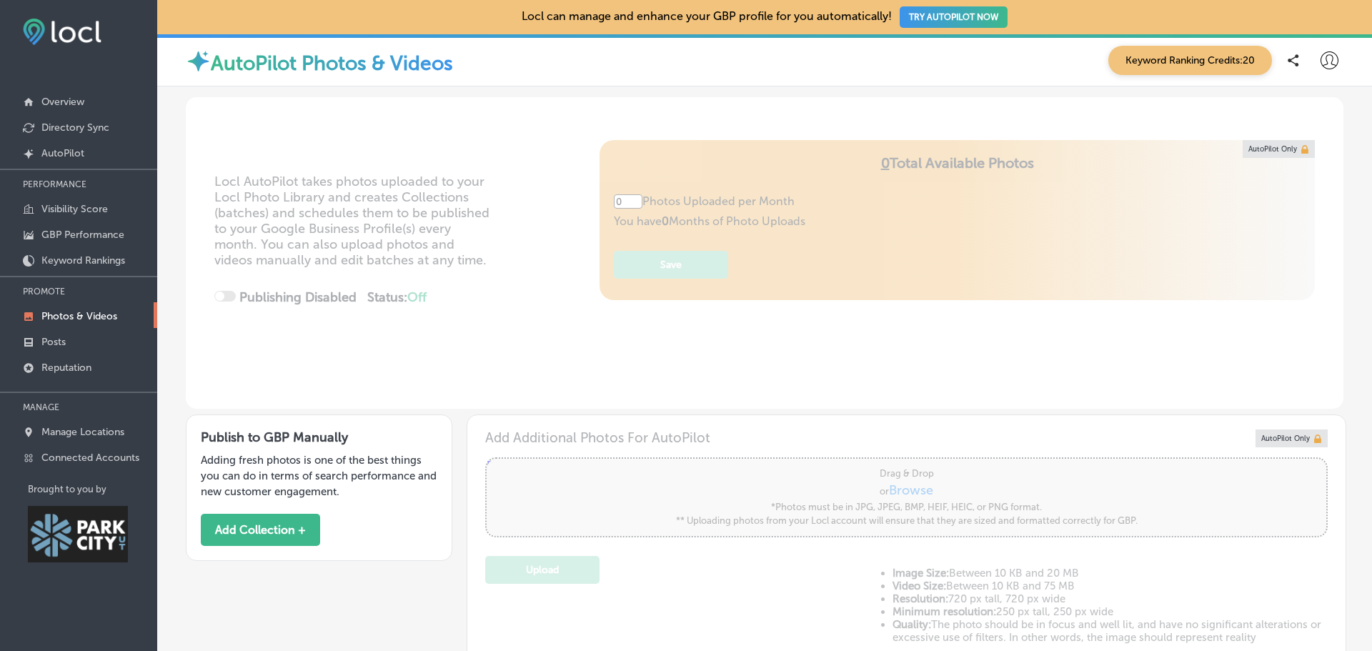
type input "5"
click at [69, 339] on link "Posts" at bounding box center [78, 341] width 157 height 26
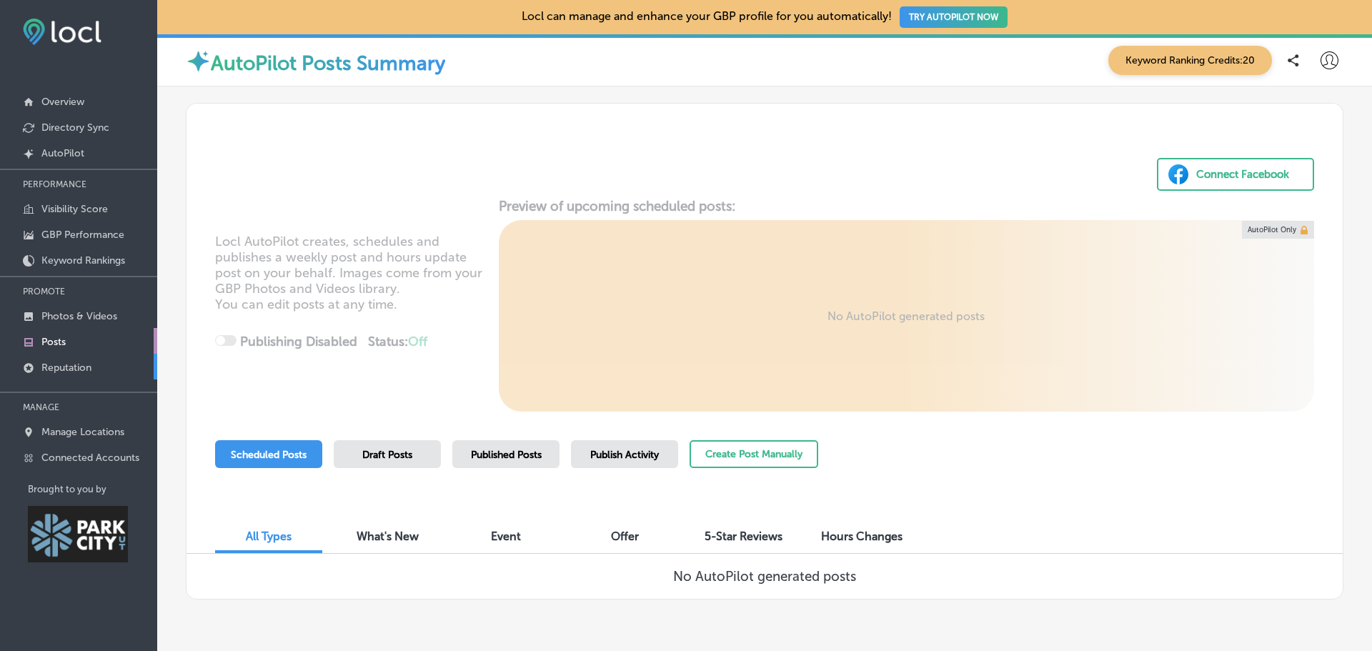
click at [61, 364] on p "Reputation" at bounding box center [66, 368] width 50 height 12
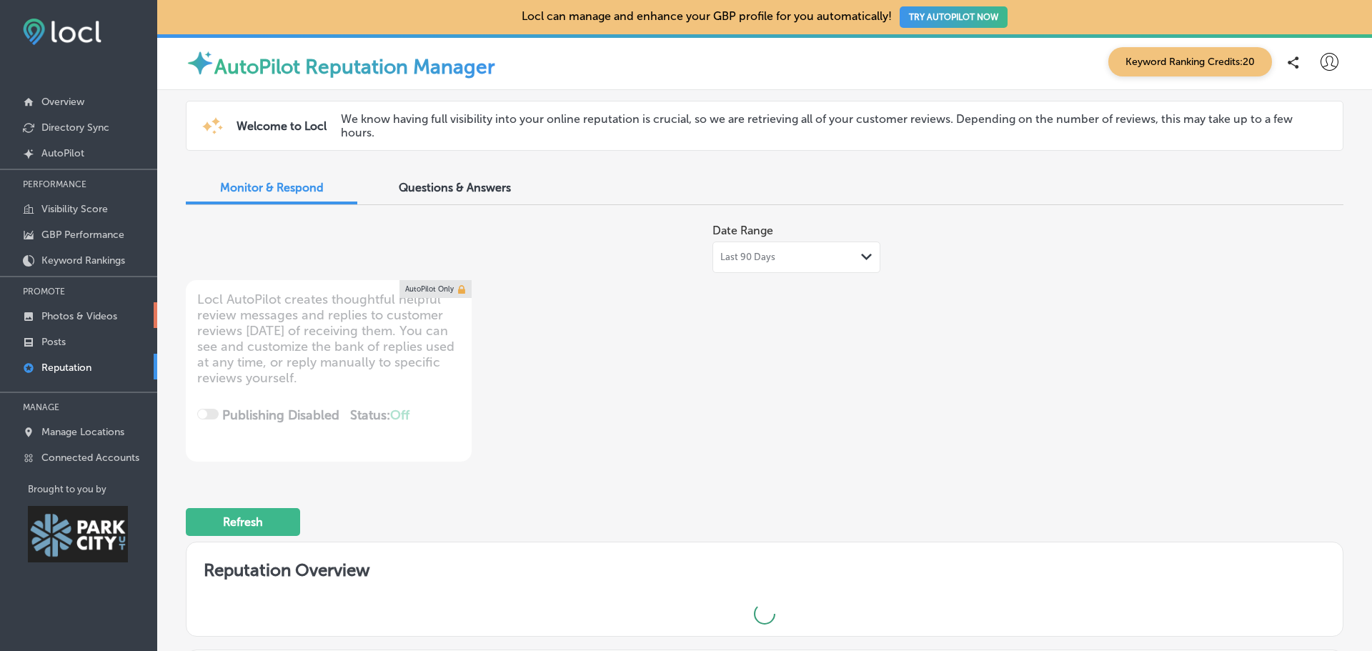
type textarea "x"
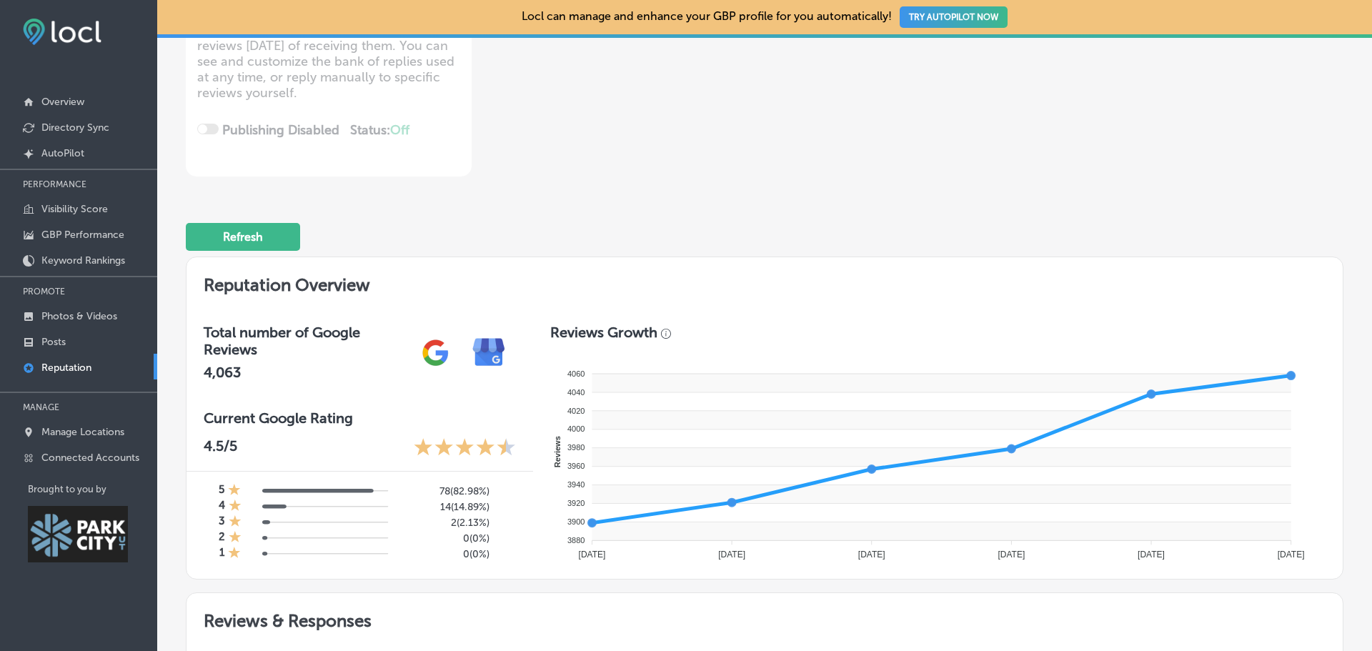
scroll to position [286, 0]
